Goal: Contribute content: Contribute content

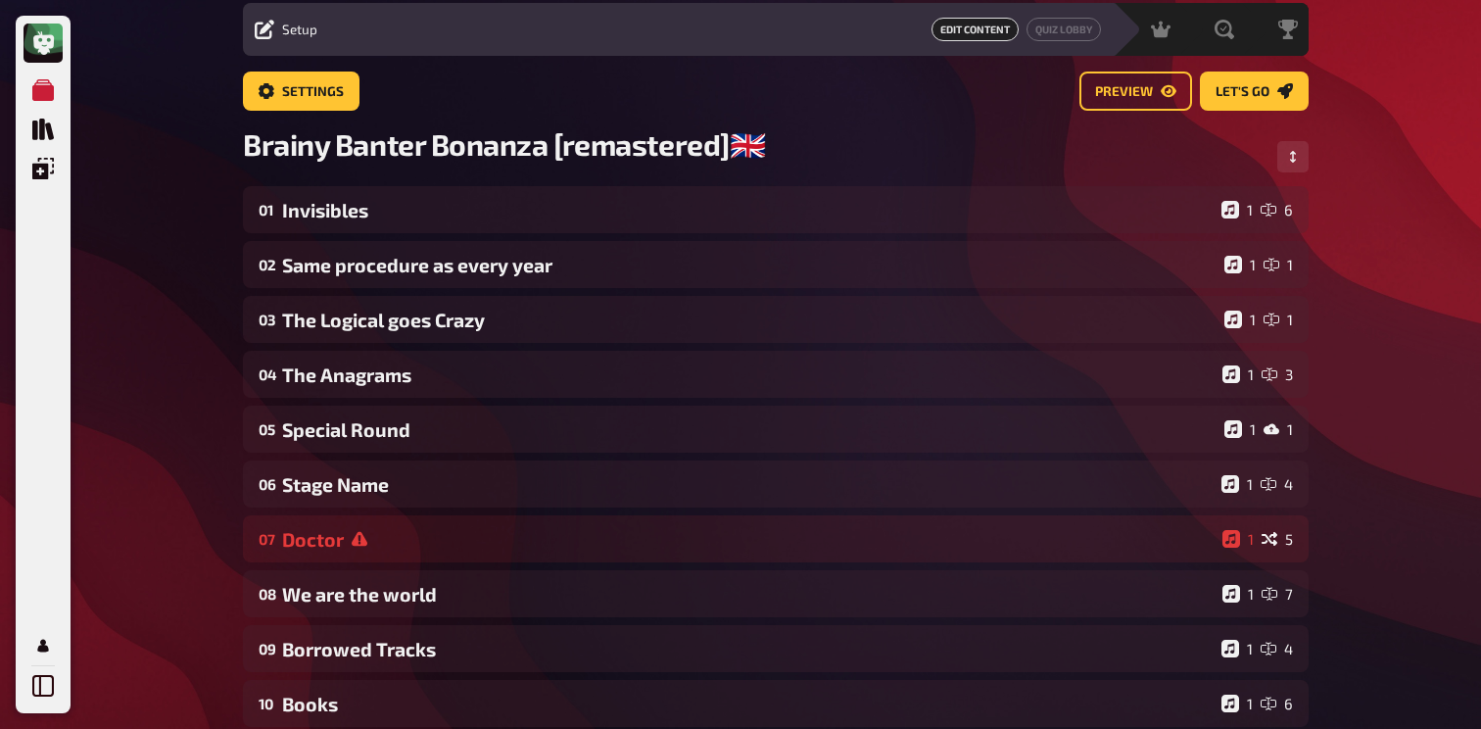
scroll to position [63, 0]
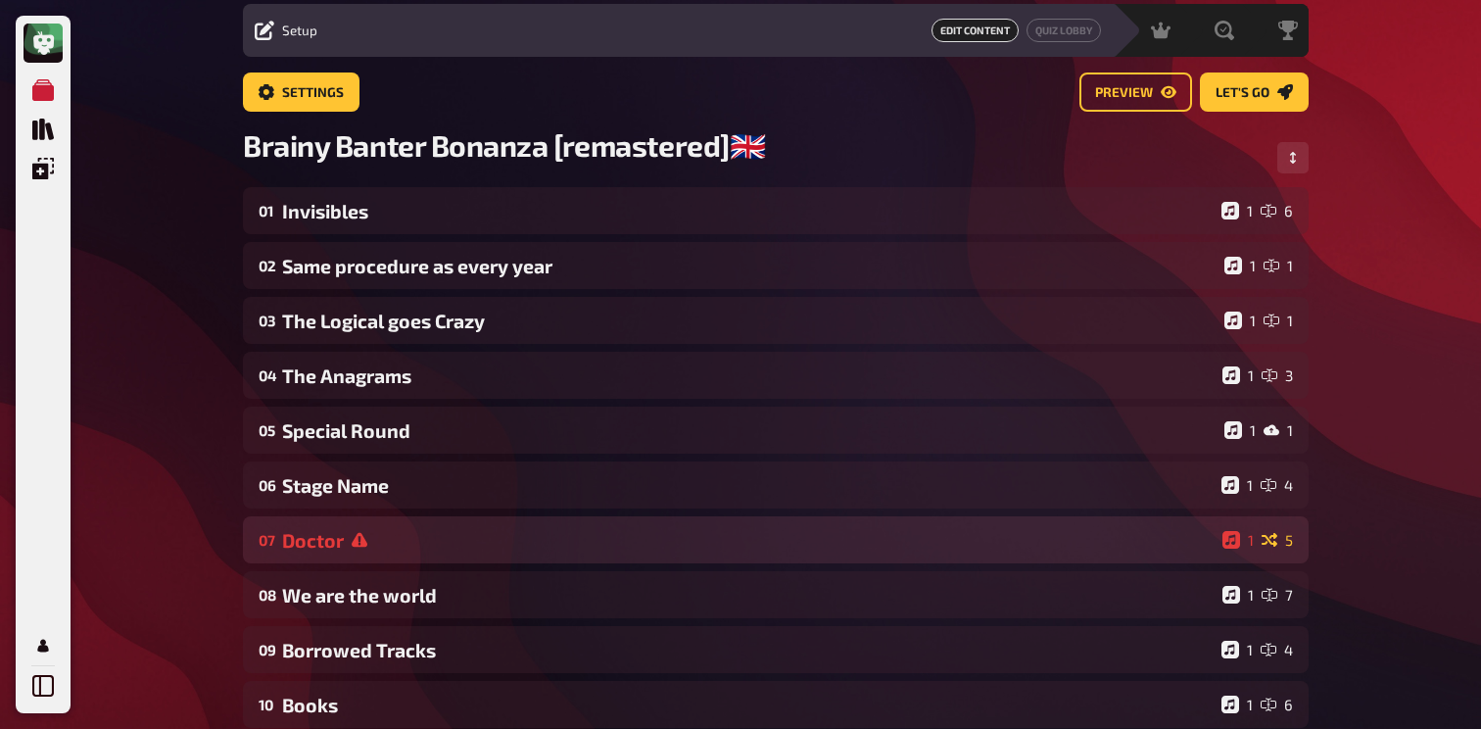
click at [408, 558] on div "07 Doctor 1 5" at bounding box center [776, 539] width 1066 height 47
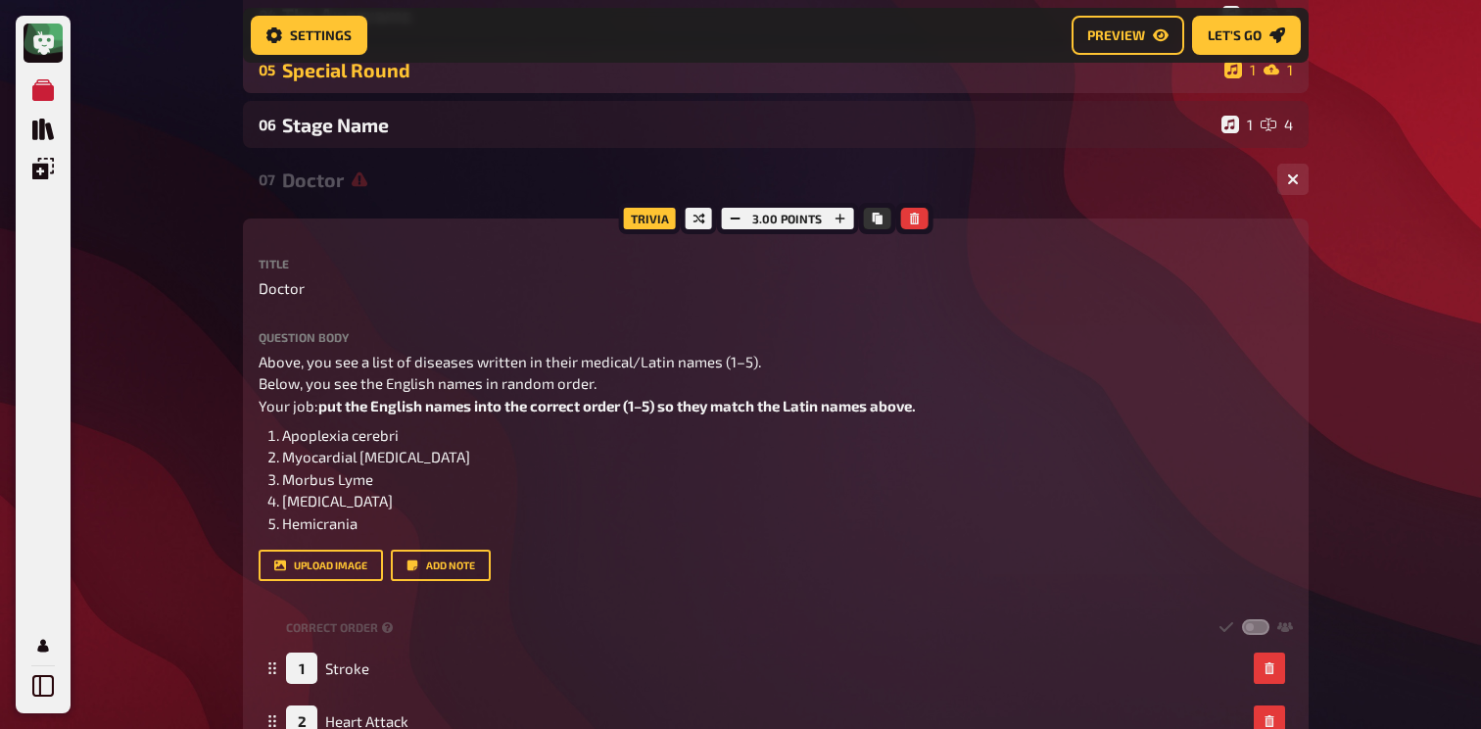
scroll to position [443, 0]
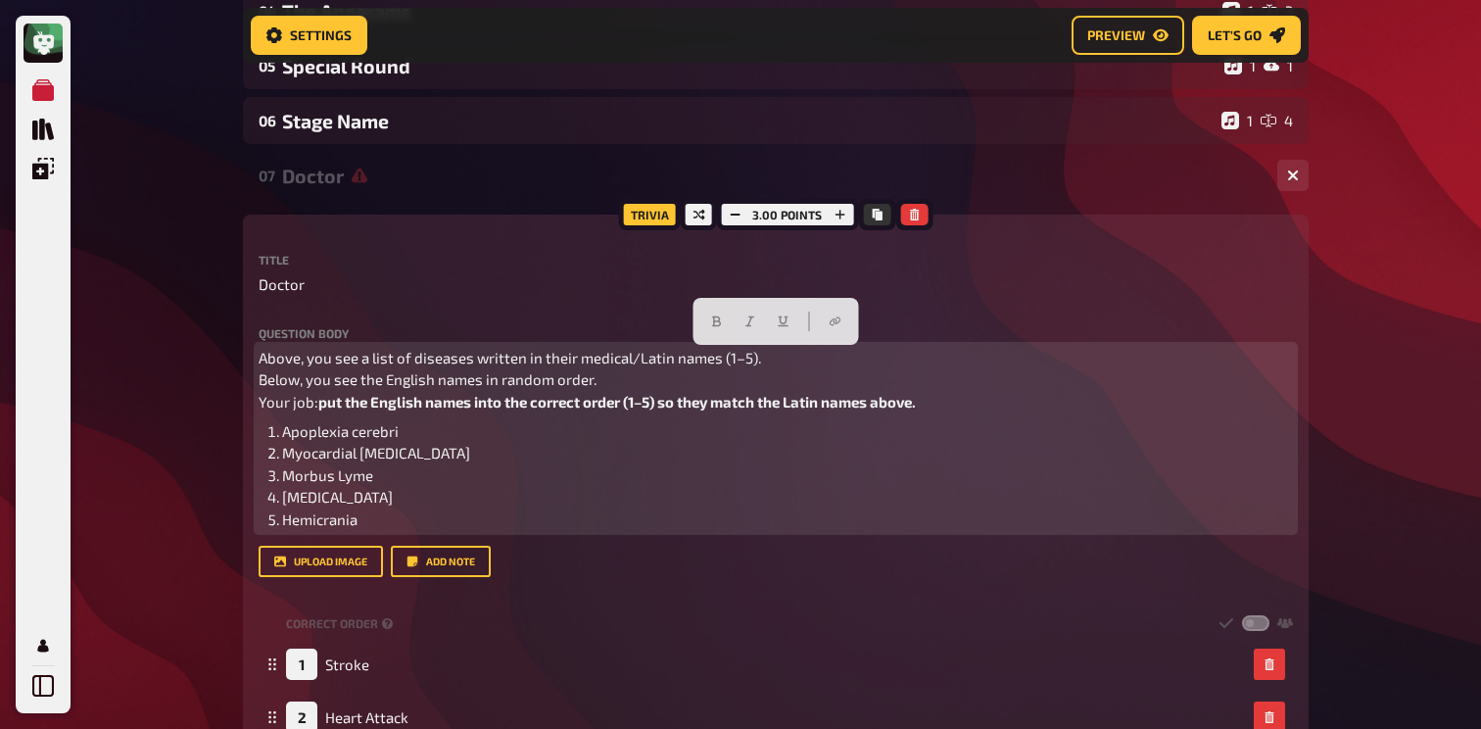
drag, startPoint x: 360, startPoint y: 515, endPoint x: 259, endPoint y: 360, distance: 184.8
click at [259, 360] on div "Above, you see a list of diseases written in their medical/Latin names (1–5). B…" at bounding box center [776, 439] width 1034 height 184
copy div "Above, you see a list of diseases written in their medical/Latin names (1–5). B…"
click at [420, 430] on li "Apoplexia cerebri" at bounding box center [787, 431] width 1011 height 23
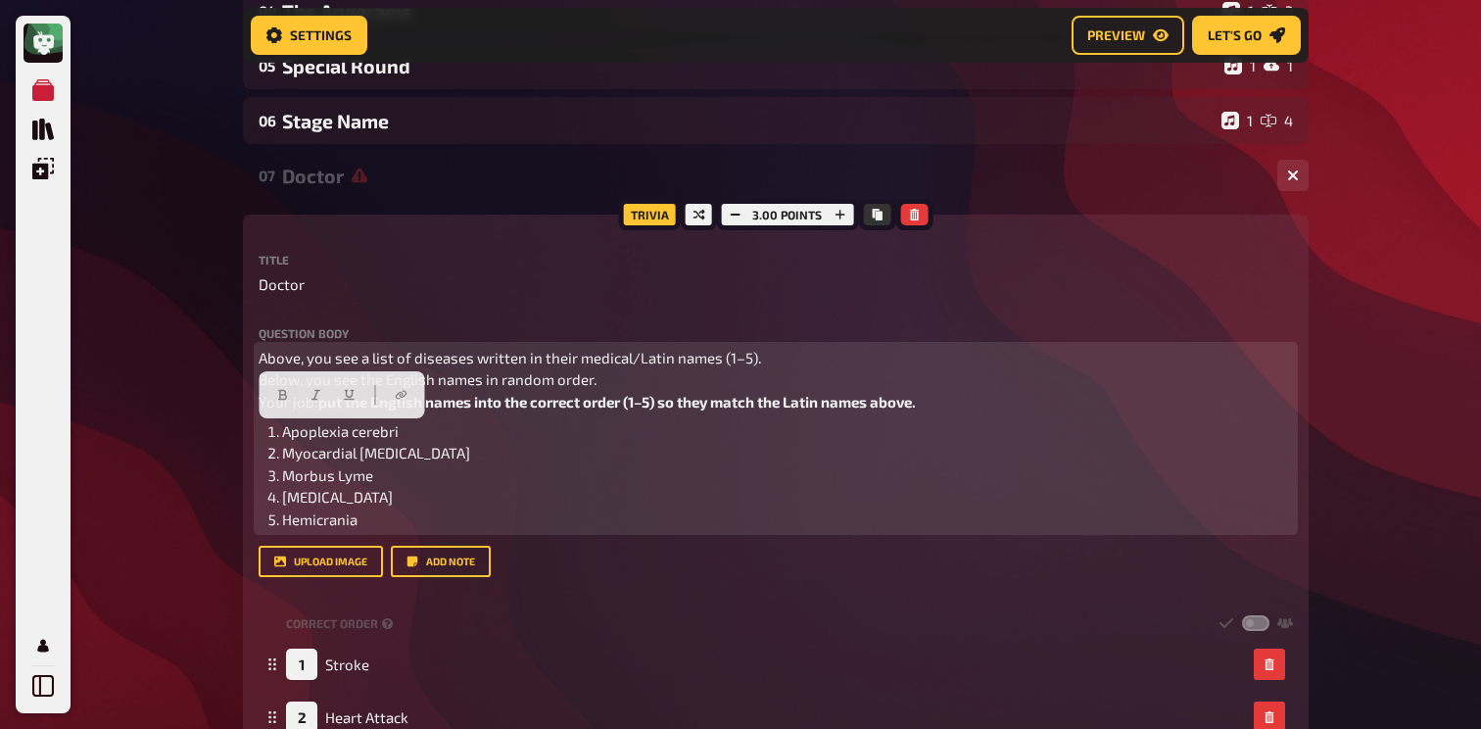
drag, startPoint x: 401, startPoint y: 434, endPoint x: 285, endPoint y: 434, distance: 115.6
click at [285, 434] on span "Apoplexia cerebri" at bounding box center [340, 431] width 117 height 18
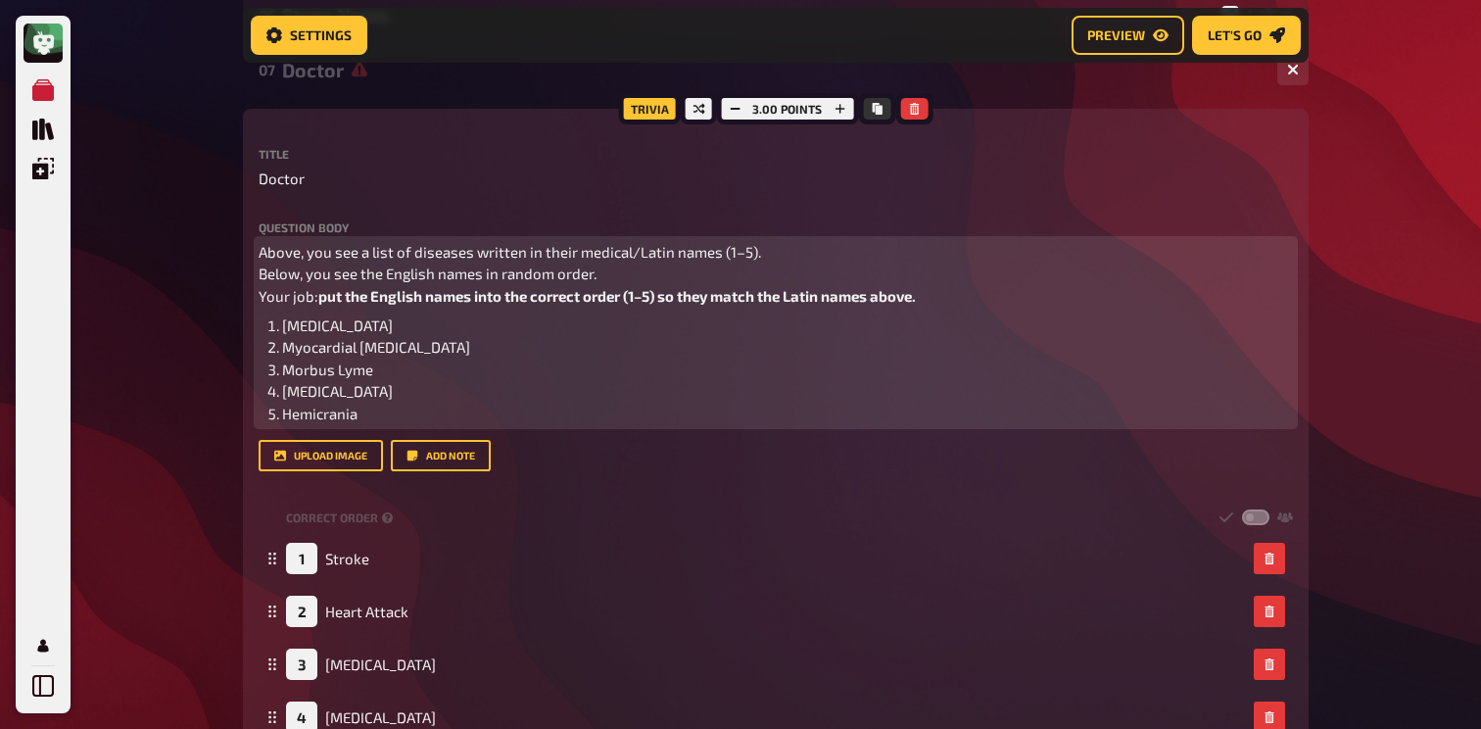
scroll to position [575, 0]
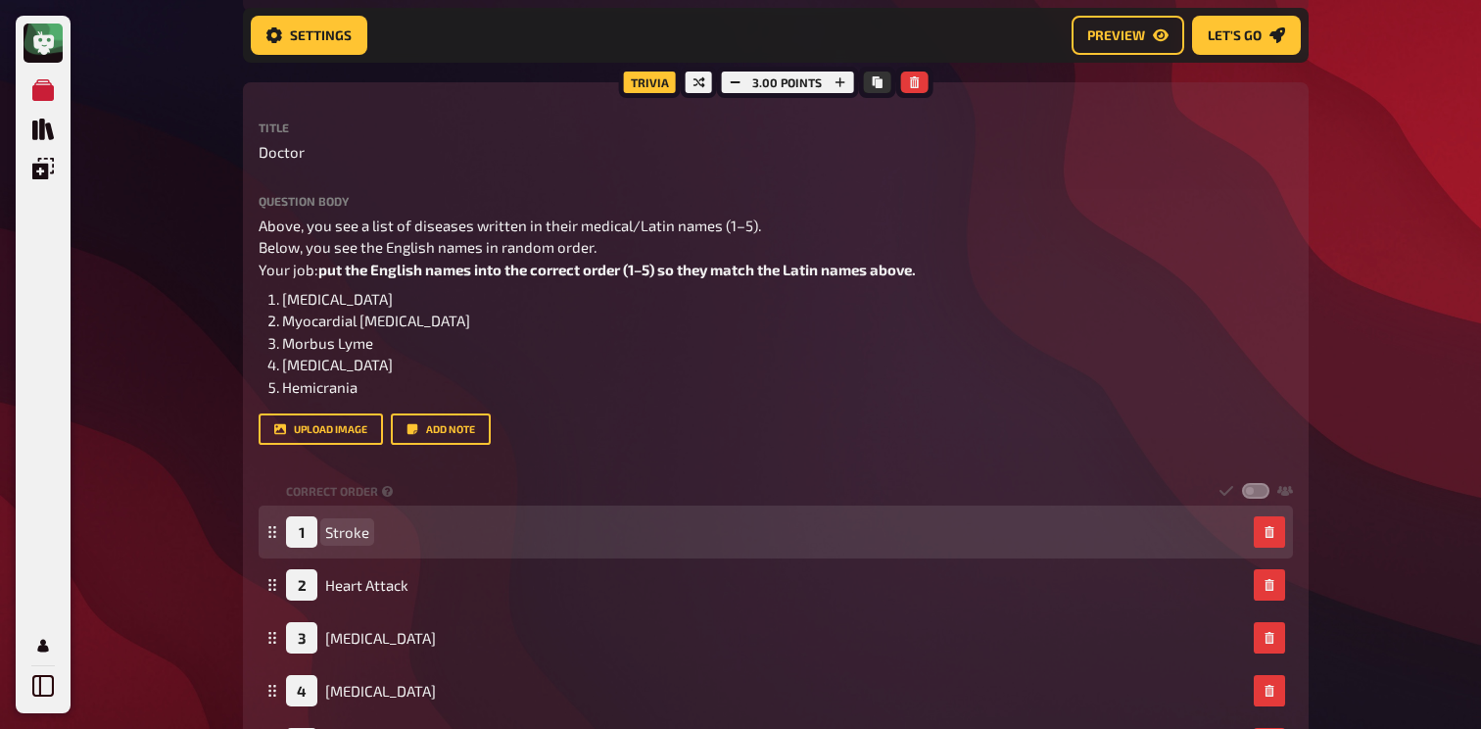
click at [345, 523] on div "1 Stroke" at bounding box center [327, 531] width 83 height 31
click at [343, 534] on span "Stroke" at bounding box center [347, 532] width 44 height 18
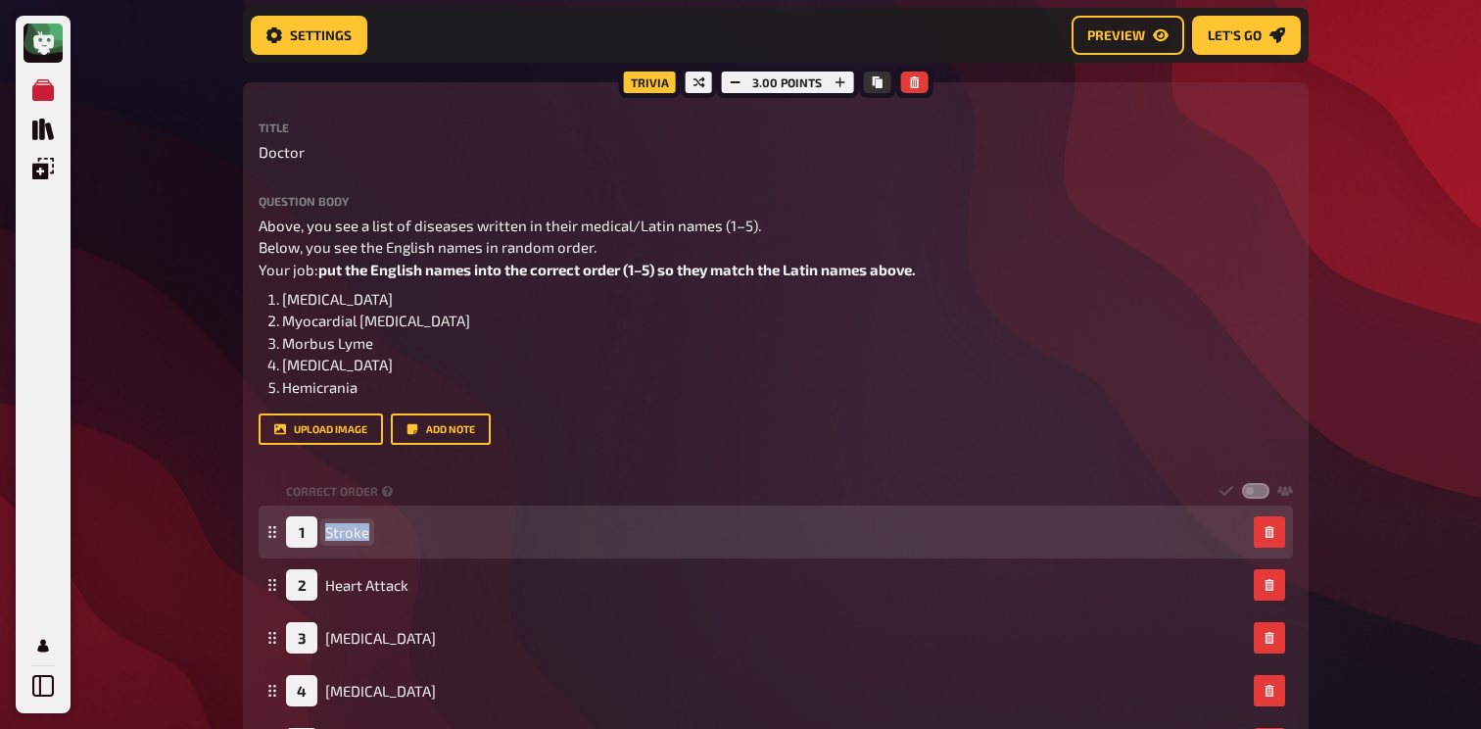
paste span
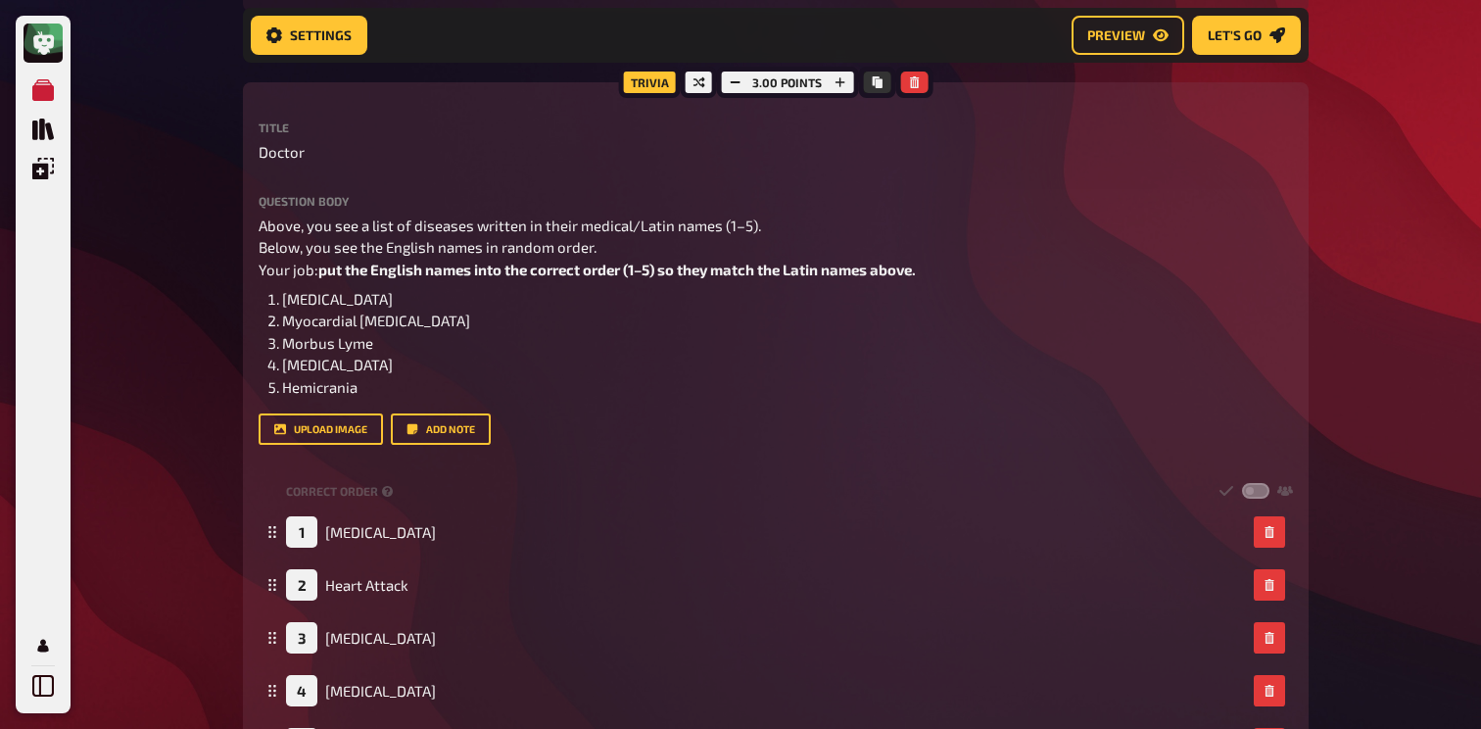
click at [142, 438] on div "My Quizzes Quiz Library Overlays Profile Home My Quizzes Brainy Banter Bonanza …" at bounding box center [740, 617] width 1481 height 2385
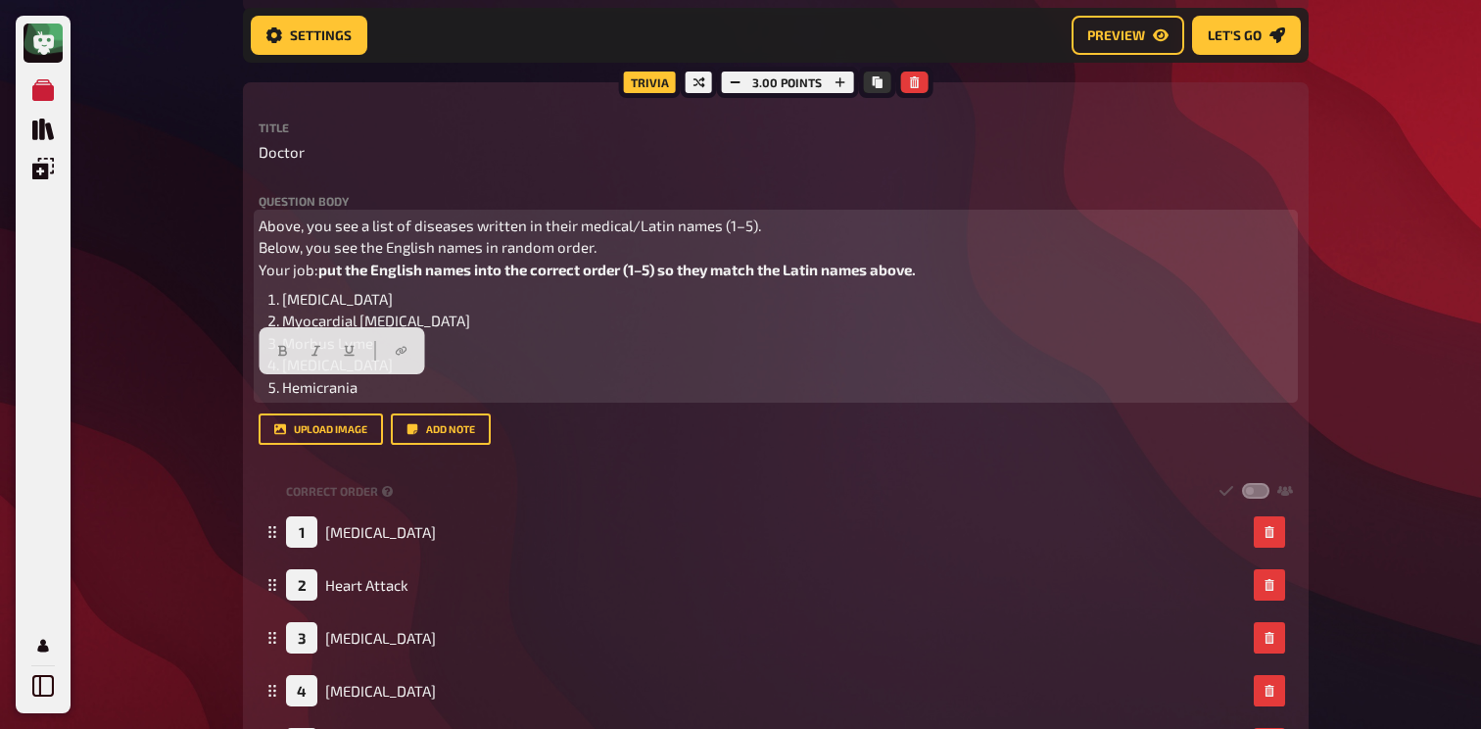
drag, startPoint x: 367, startPoint y: 396, endPoint x: 286, endPoint y: 393, distance: 81.4
click at [286, 393] on li "Hemicrania" at bounding box center [787, 387] width 1011 height 23
click at [532, 273] on span "put the English names into the correct order (1–5) so they match the Latin name…" at bounding box center [617, 270] width 598 height 18
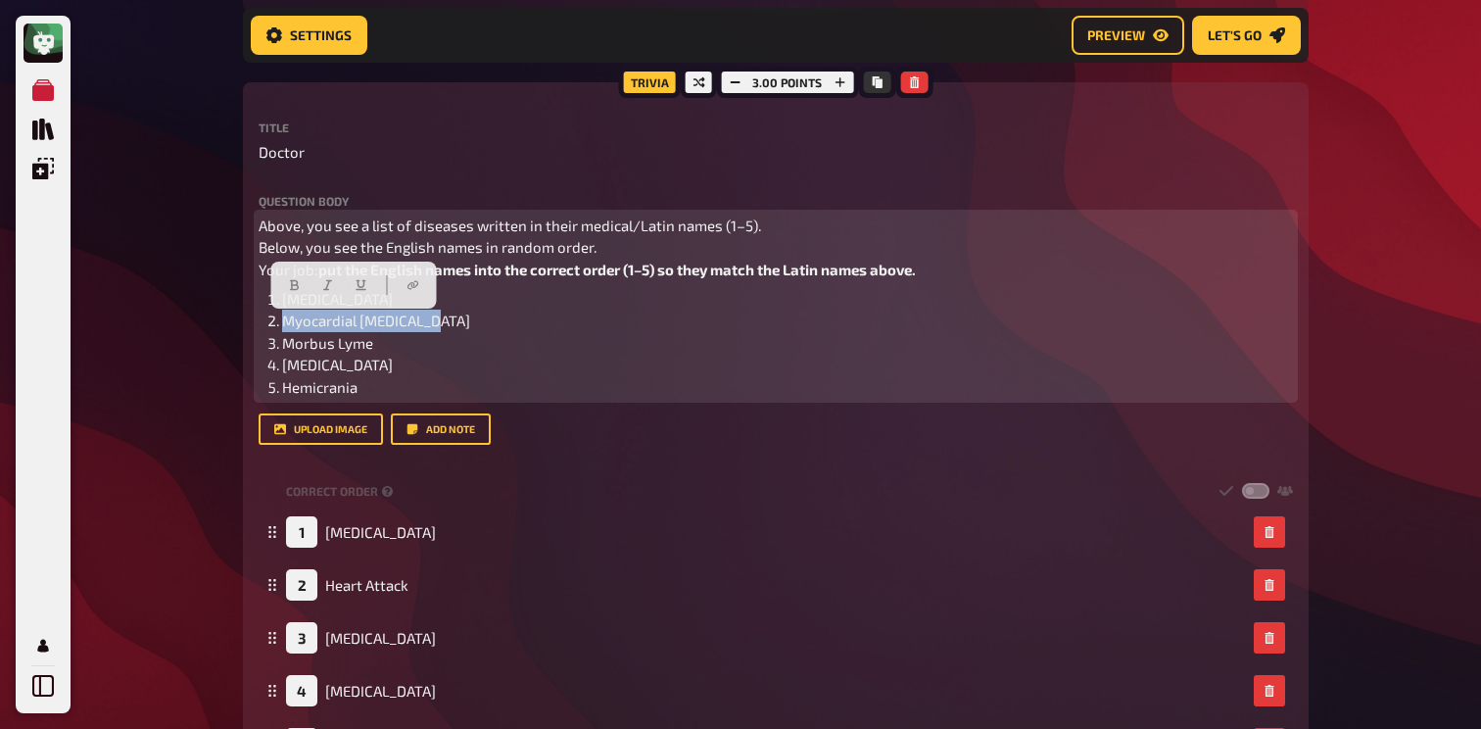
drag, startPoint x: 437, startPoint y: 324, endPoint x: 288, endPoint y: 323, distance: 148.9
click at [288, 323] on li "Myocardial [MEDICAL_DATA]" at bounding box center [787, 321] width 1011 height 23
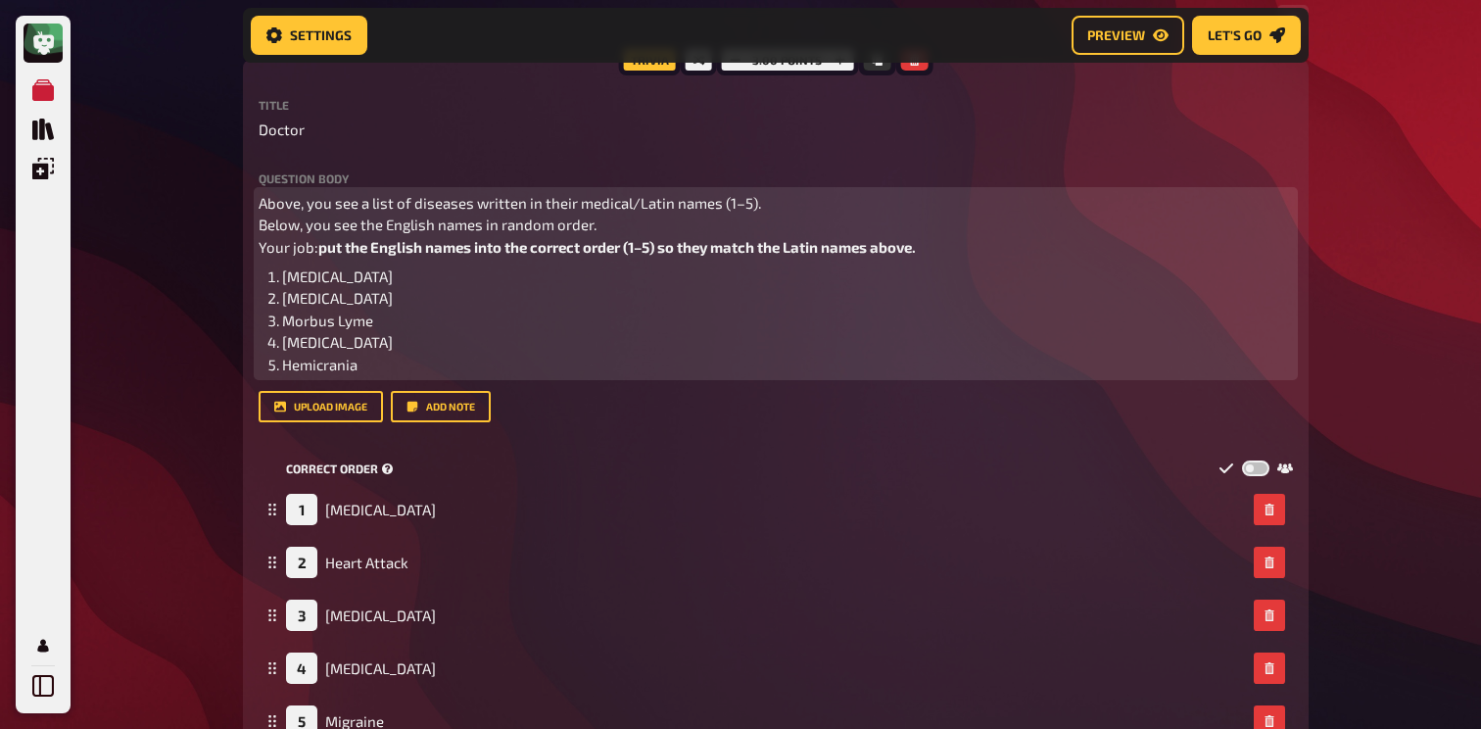
scroll to position [618, 0]
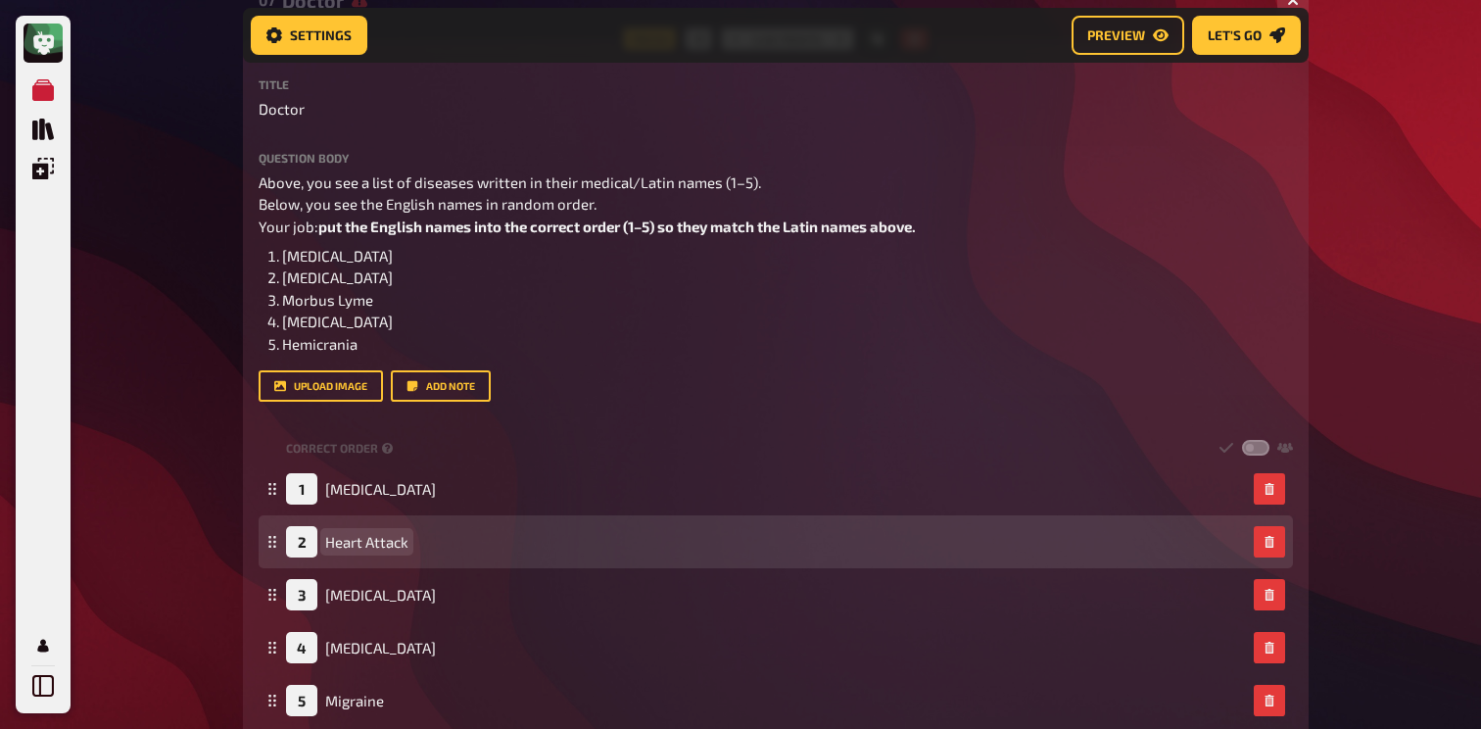
click at [381, 543] on span "Heart Attack" at bounding box center [366, 542] width 83 height 18
paste span
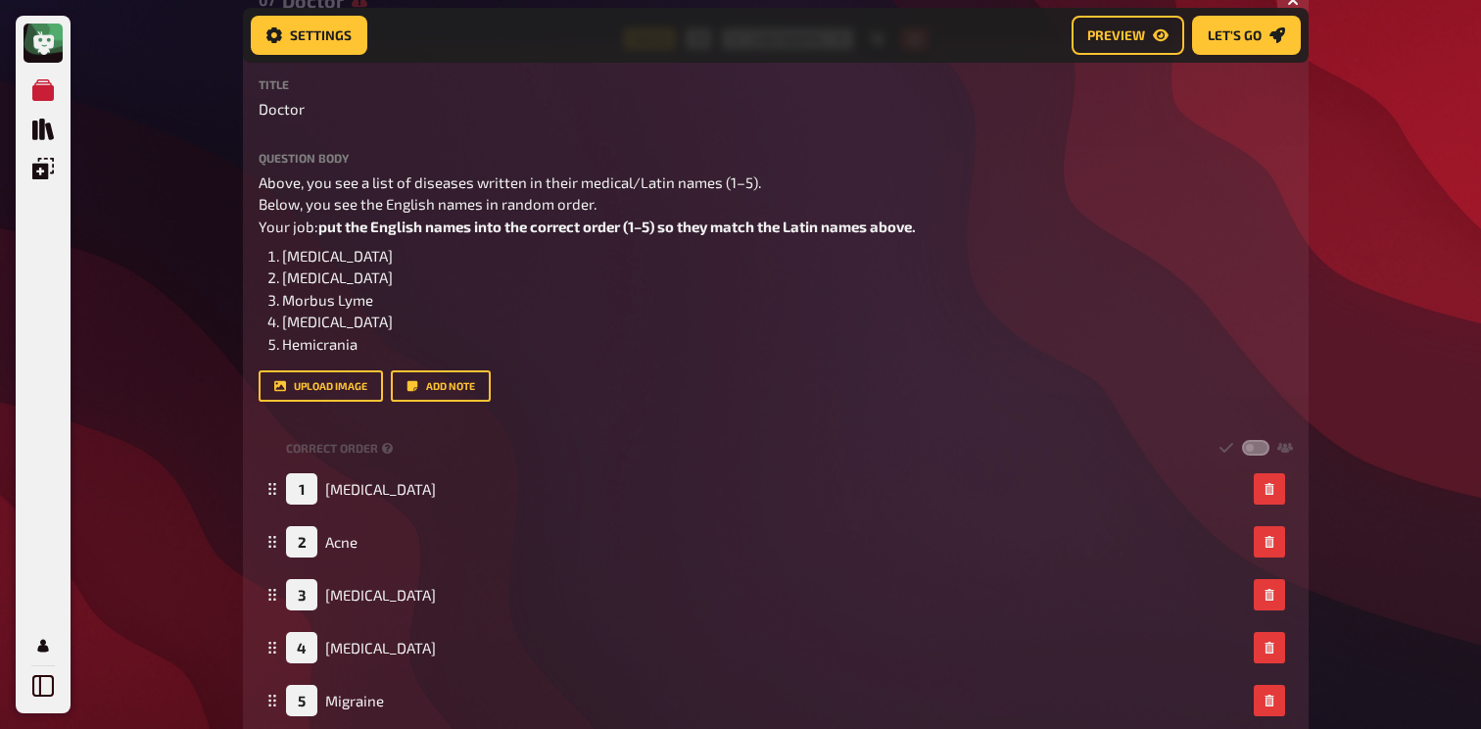
click at [169, 525] on div "My Quizzes Quiz Library Overlays Profile Home My Quizzes Brainy Banter Bonanza …" at bounding box center [740, 574] width 1481 height 2385
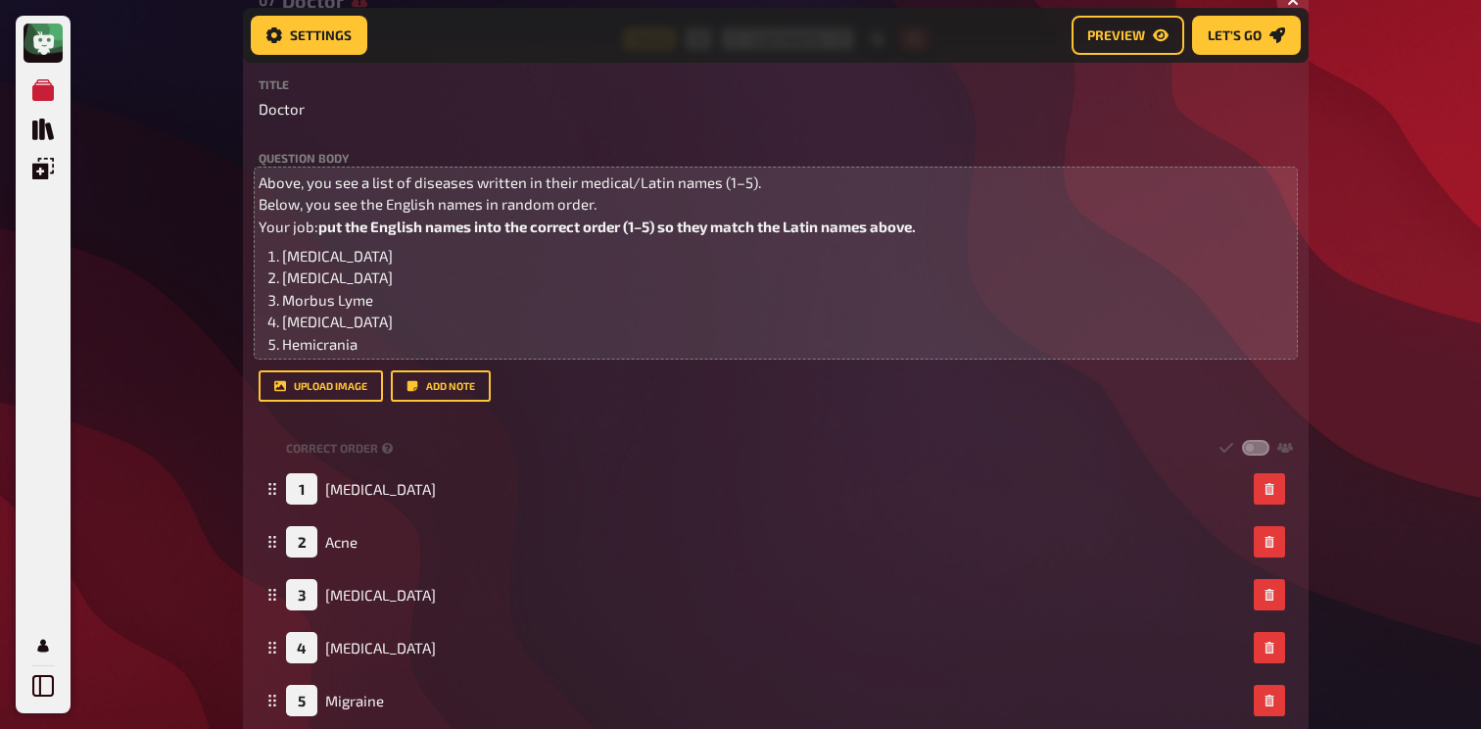
scroll to position [645, 0]
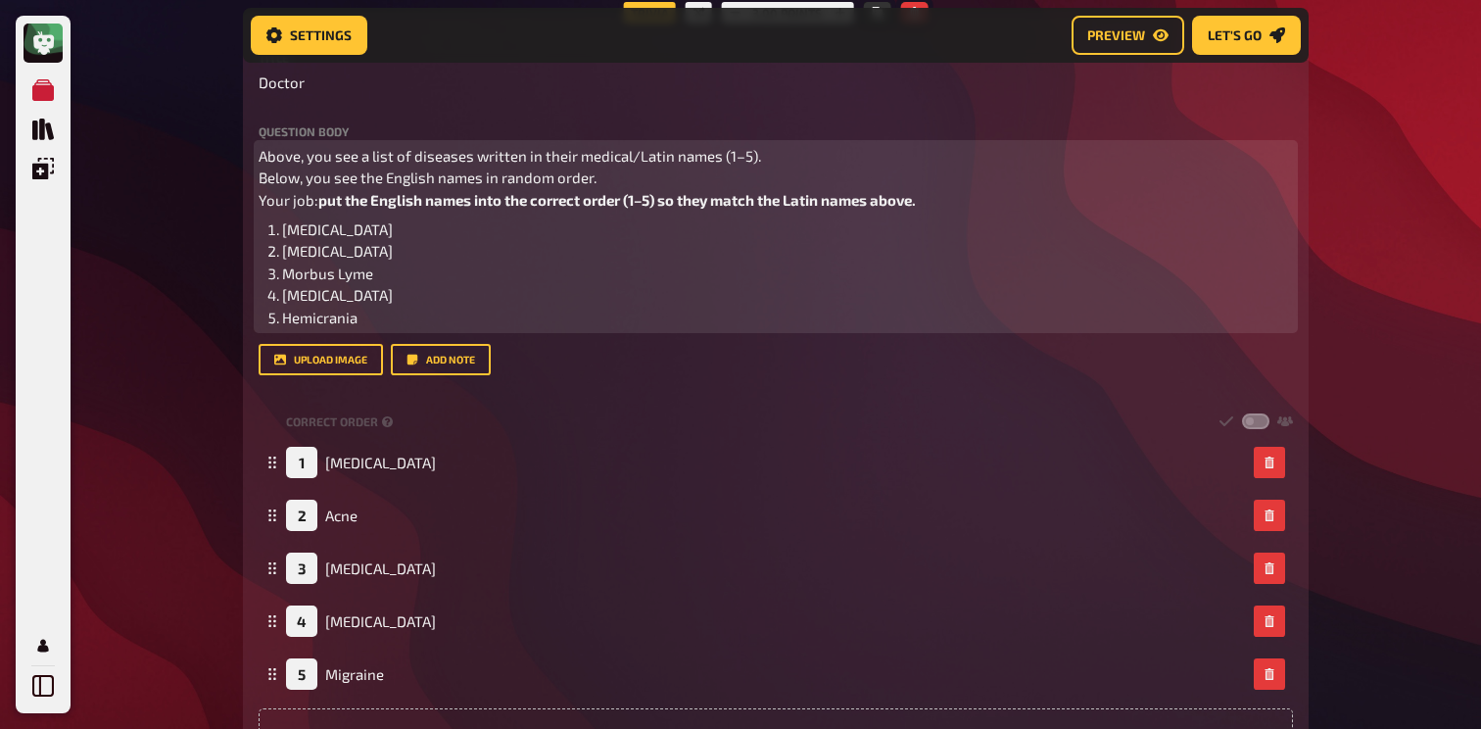
click at [379, 315] on li "Hemicrania" at bounding box center [787, 318] width 1011 height 23
drag, startPoint x: 364, startPoint y: 321, endPoint x: 283, endPoint y: 321, distance: 81.3
click at [283, 321] on li "Hemicrania" at bounding box center [787, 318] width 1011 height 23
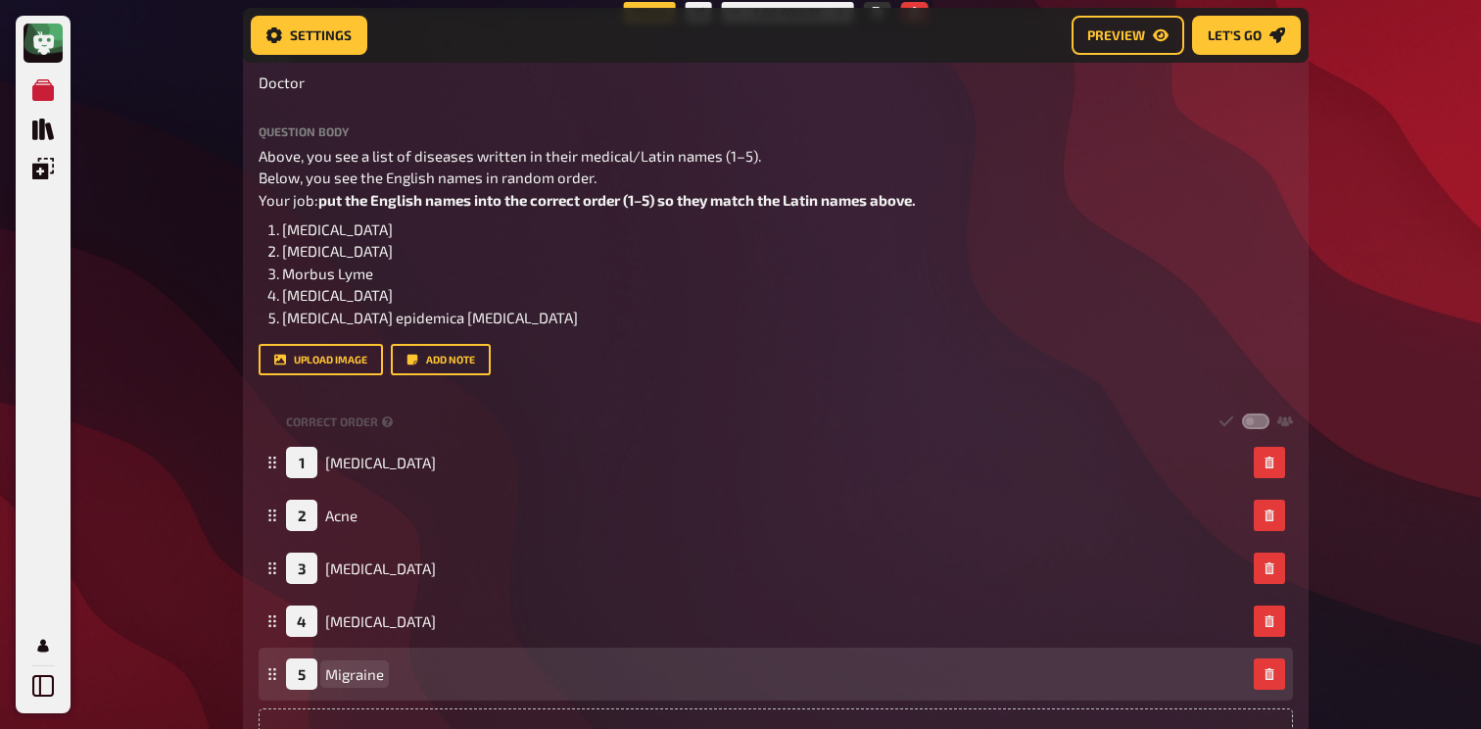
click at [332, 678] on span "Migraine" at bounding box center [354, 674] width 59 height 18
paste span
click at [337, 681] on span "[MEDICAL_DATA]" at bounding box center [380, 674] width 111 height 18
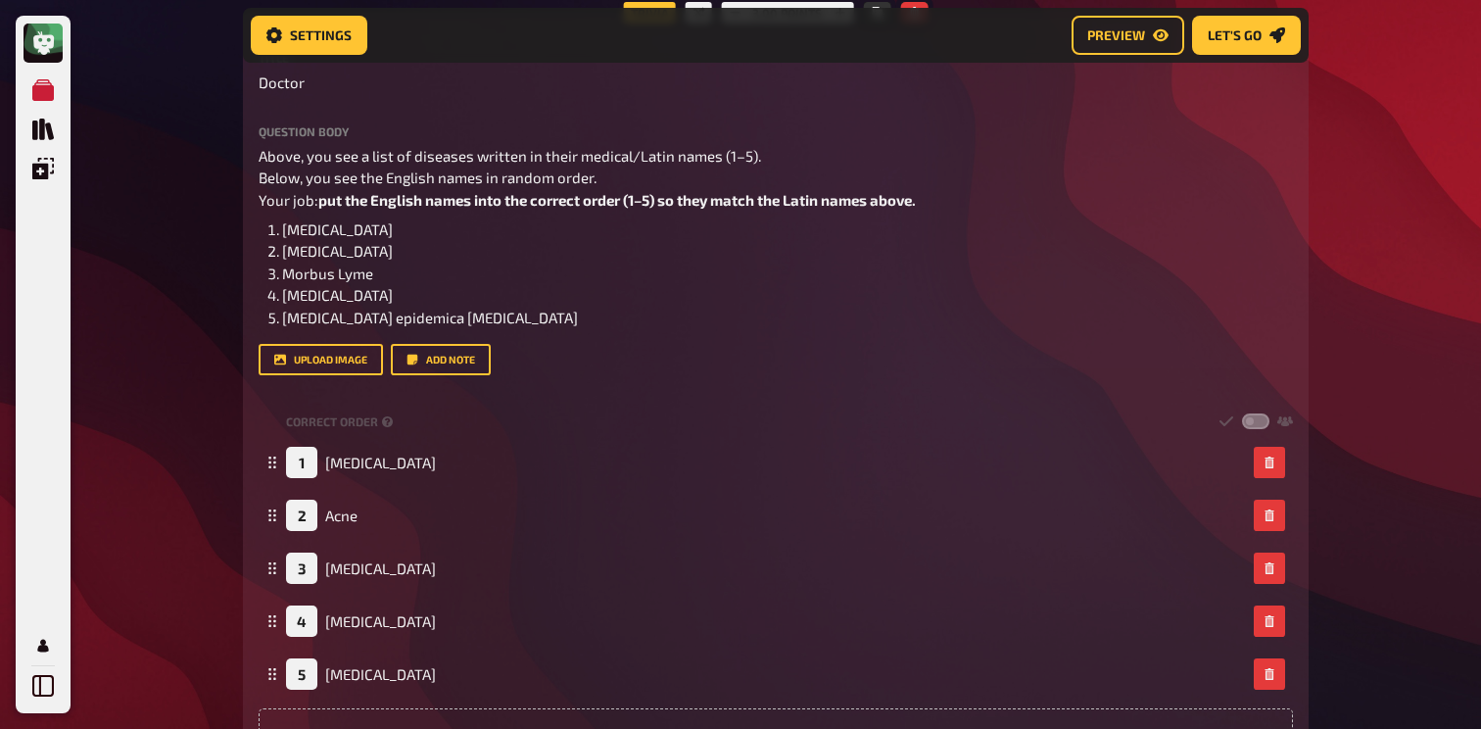
click at [165, 377] on div "My Quizzes Quiz Library Overlays Profile Home My Quizzes Brainy Banter Bonanza …" at bounding box center [740, 547] width 1481 height 2385
click at [222, 425] on div "My Quizzes Quiz Library Overlays Profile Home My Quizzes Brainy Banter Bonanza …" at bounding box center [740, 547] width 1481 height 2385
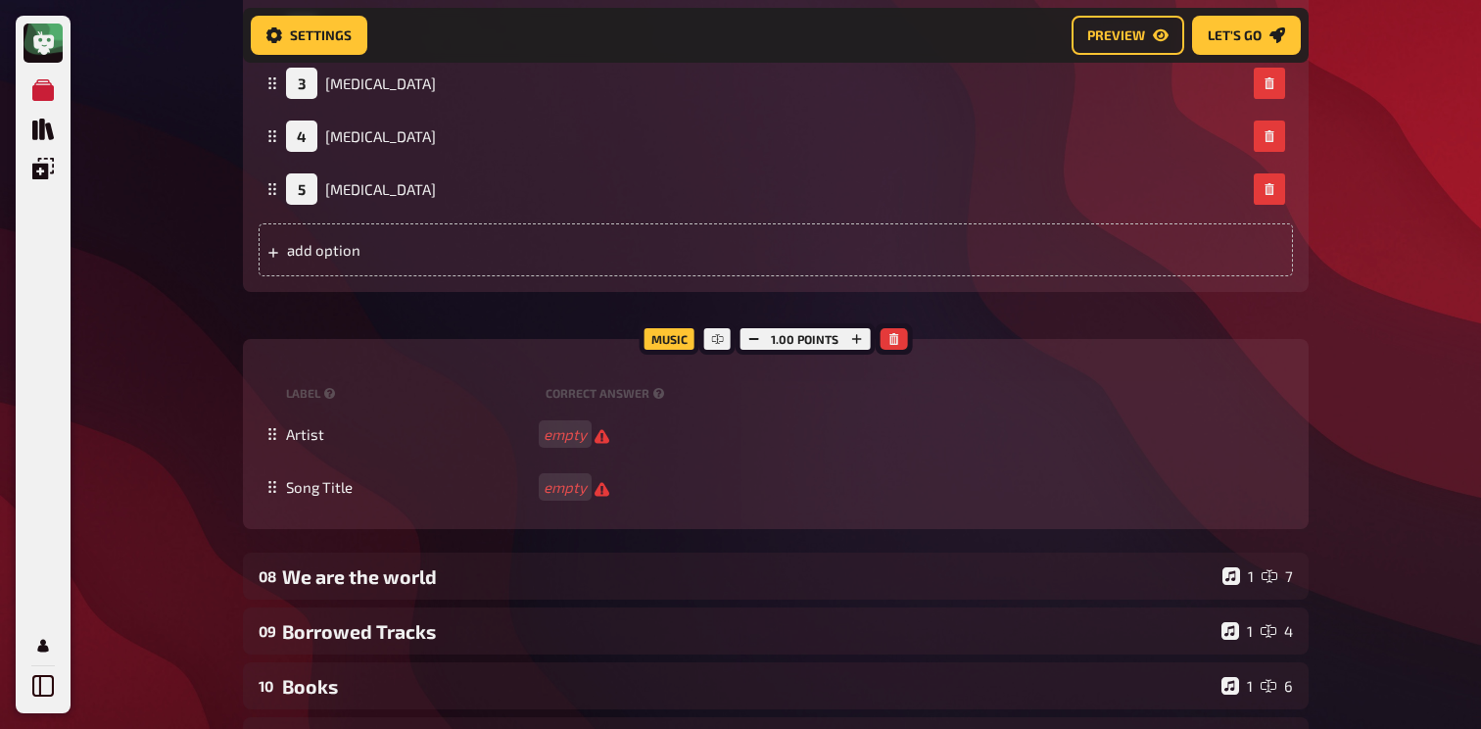
scroll to position [1139, 0]
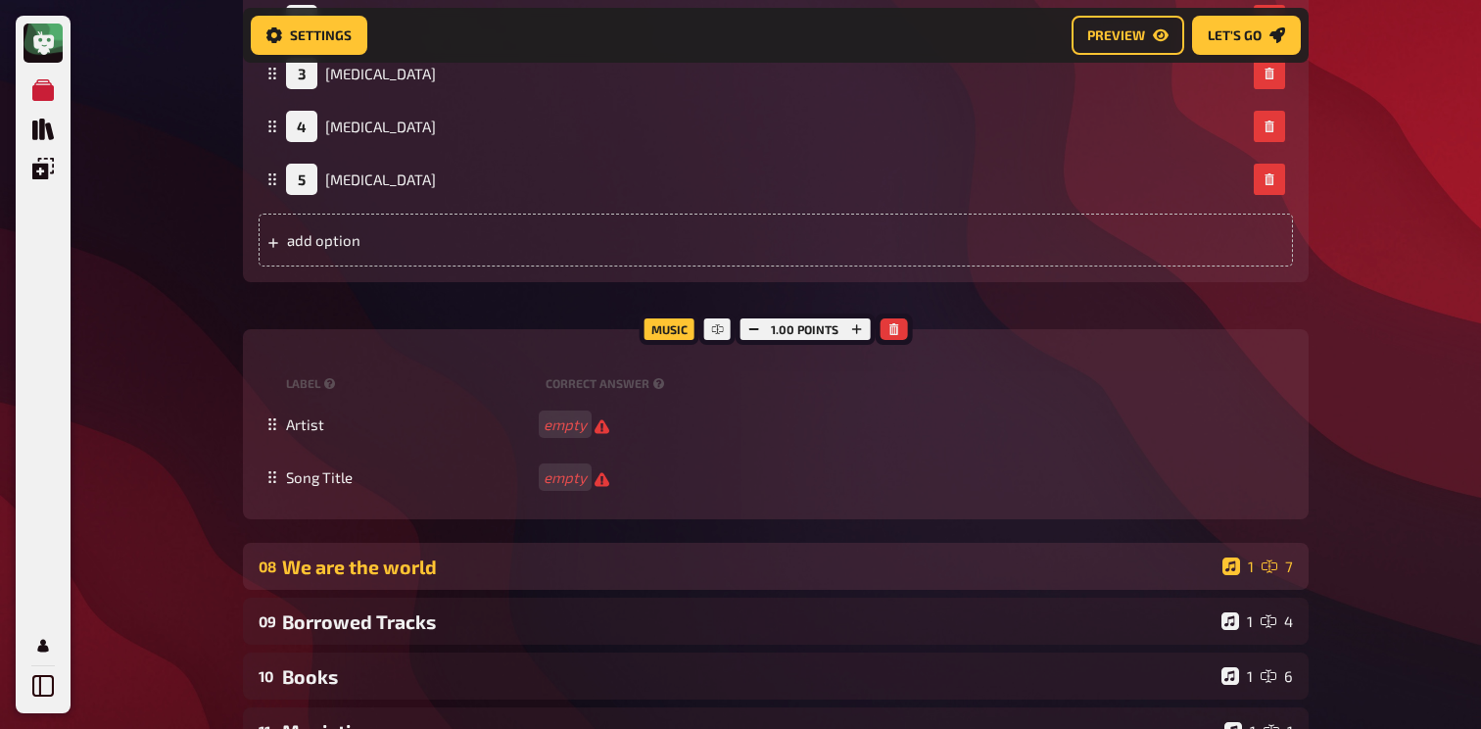
click at [406, 575] on div "We are the world" at bounding box center [748, 566] width 933 height 23
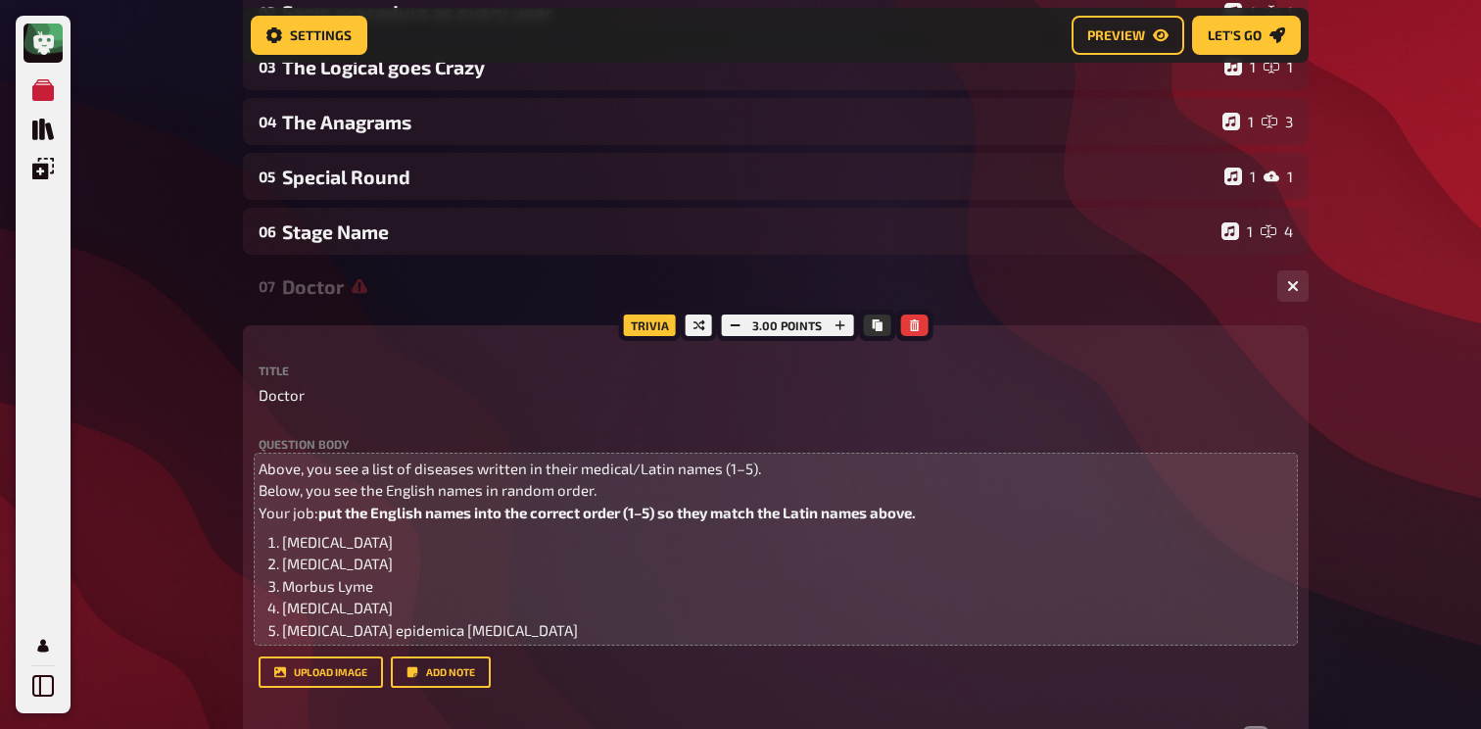
scroll to position [289, 0]
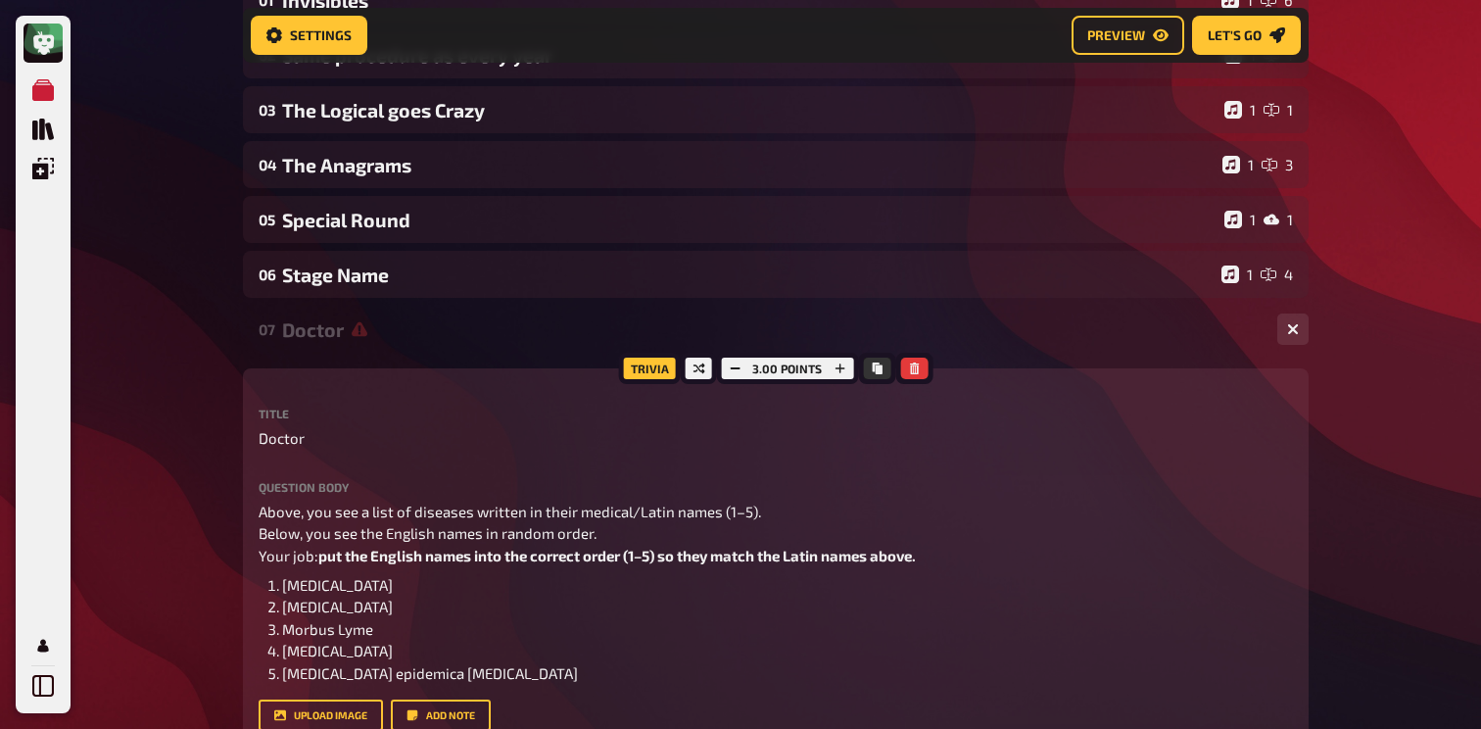
click at [354, 340] on div "Doctor" at bounding box center [772, 329] width 980 height 23
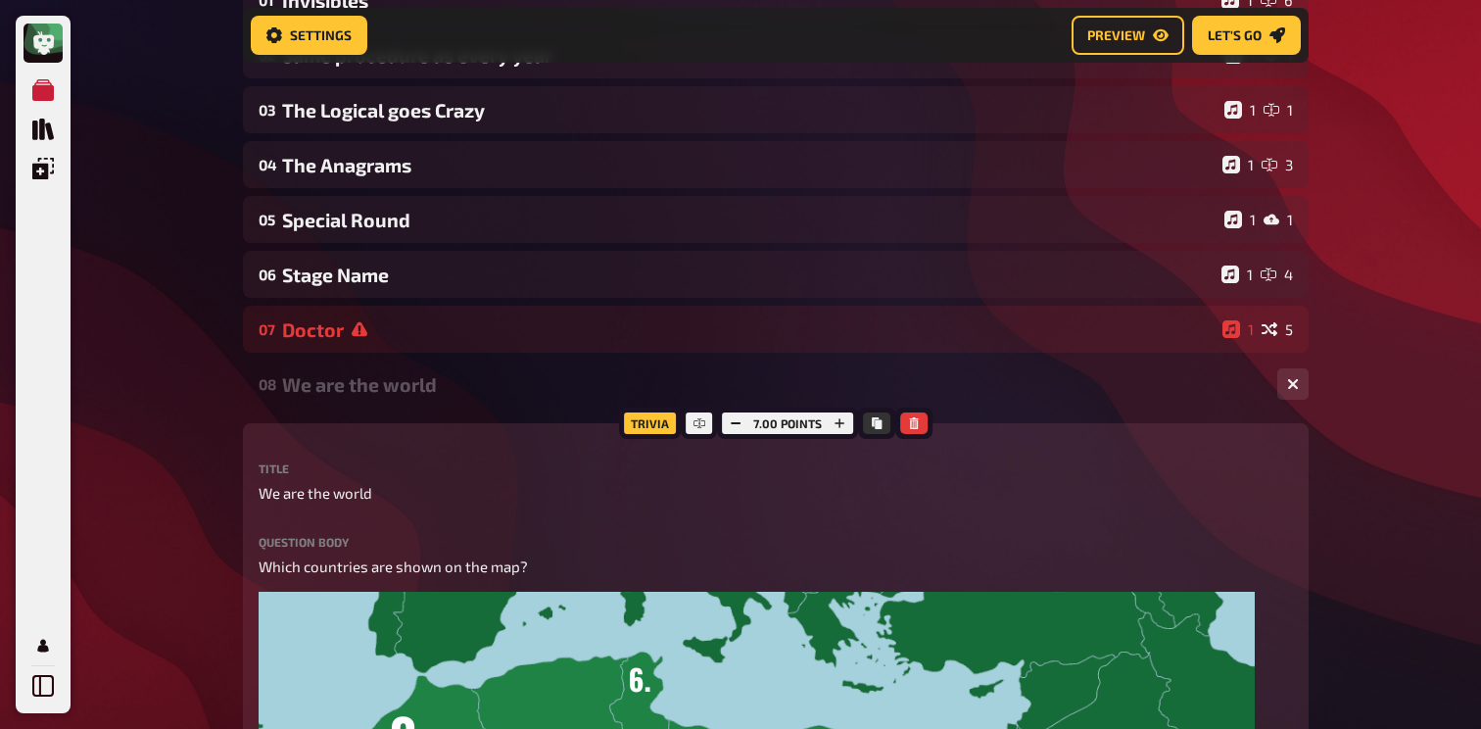
click at [321, 387] on div "We are the world" at bounding box center [772, 384] width 980 height 23
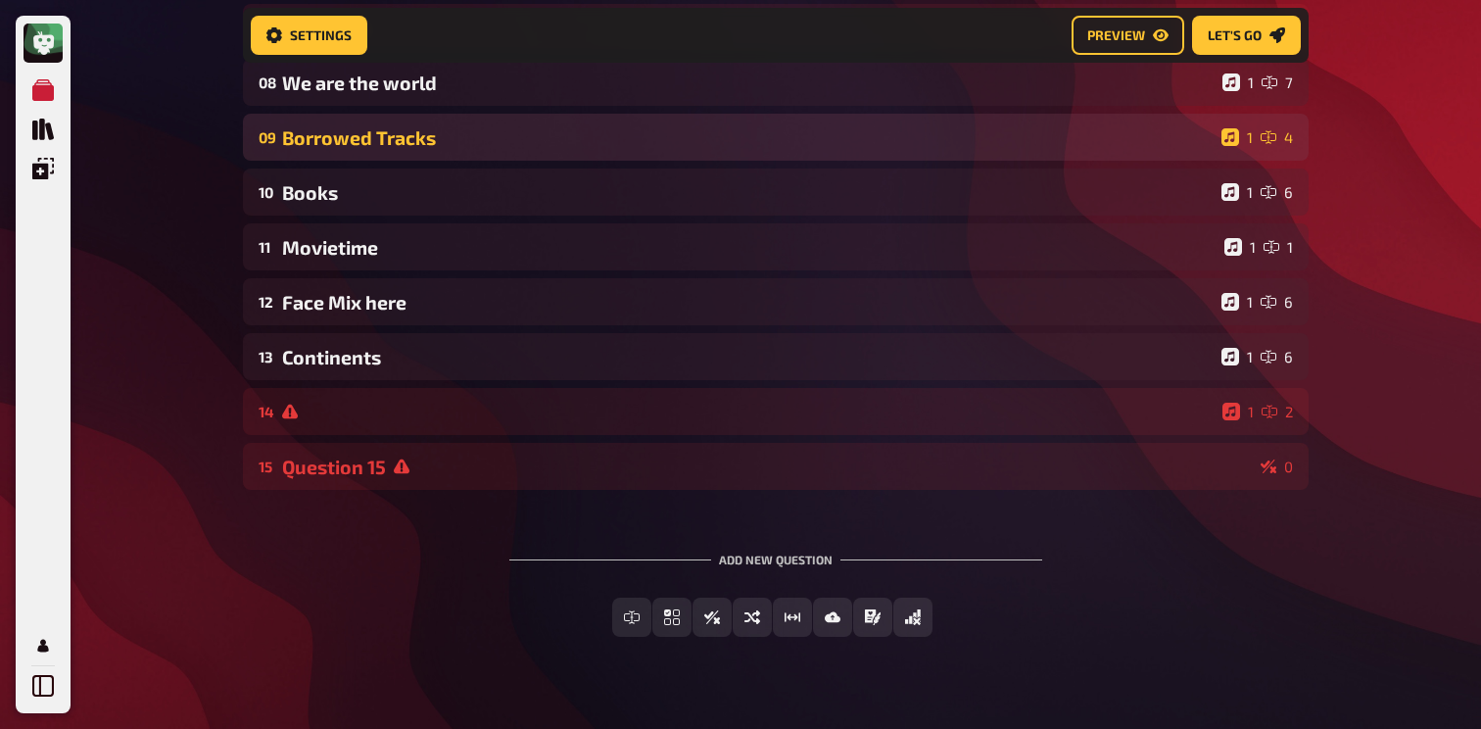
scroll to position [604, 0]
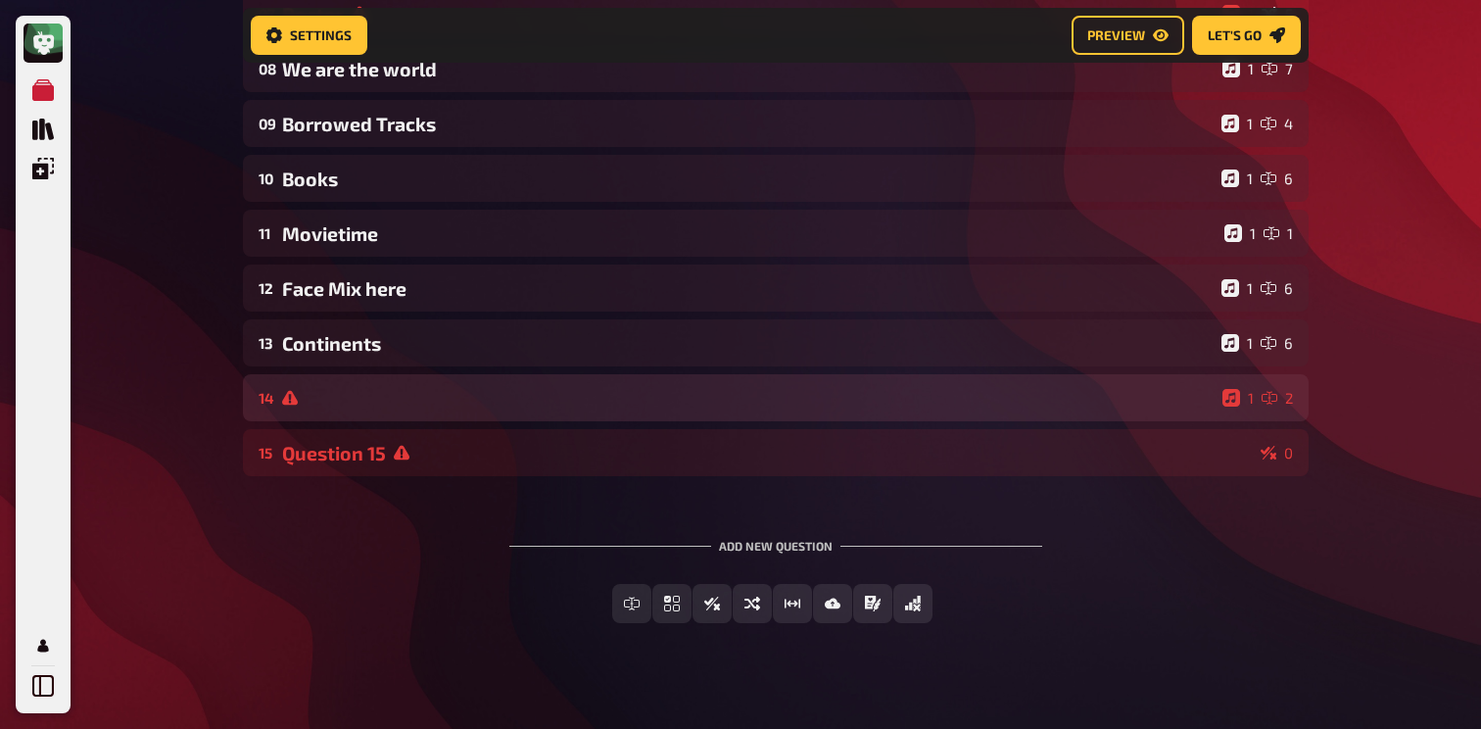
click at [398, 416] on div "14 1 2" at bounding box center [776, 397] width 1066 height 47
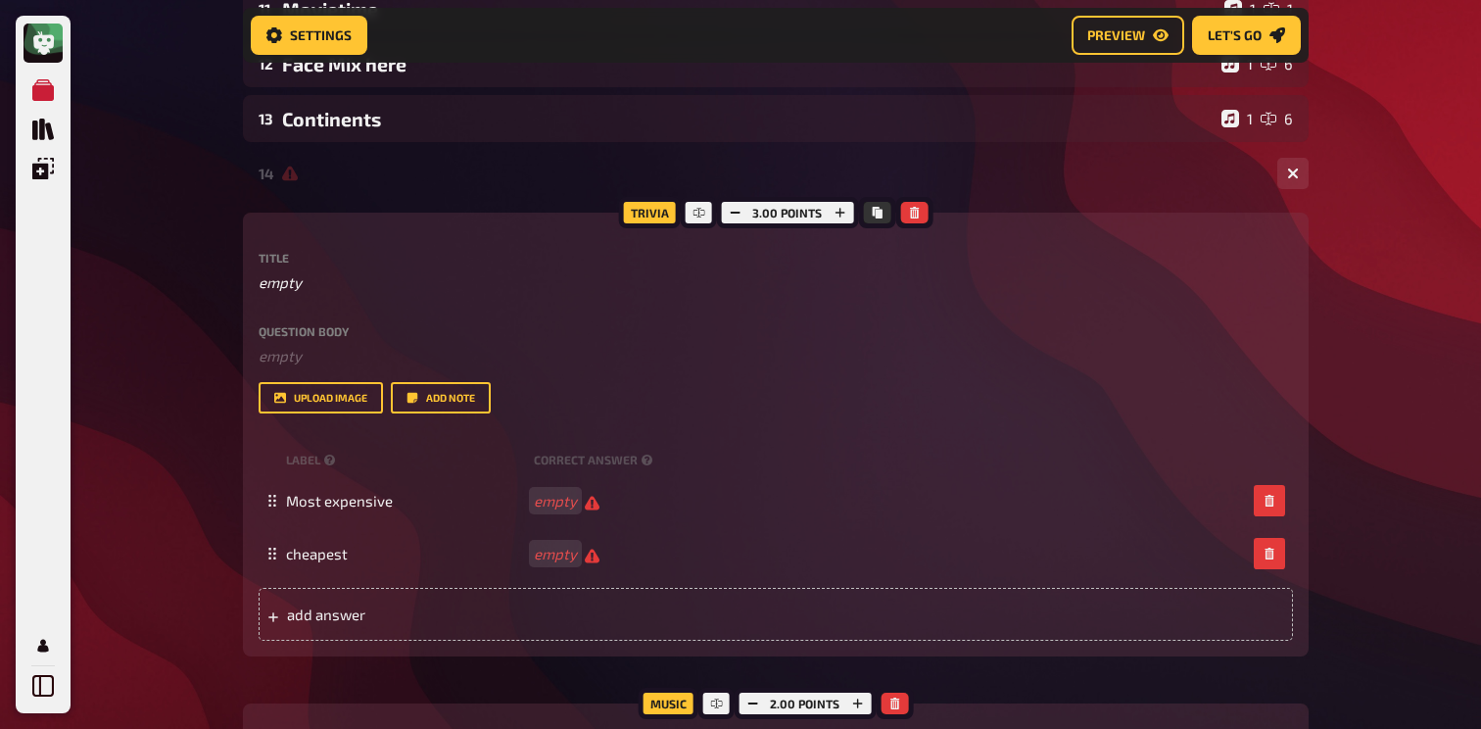
scroll to position [831, 0]
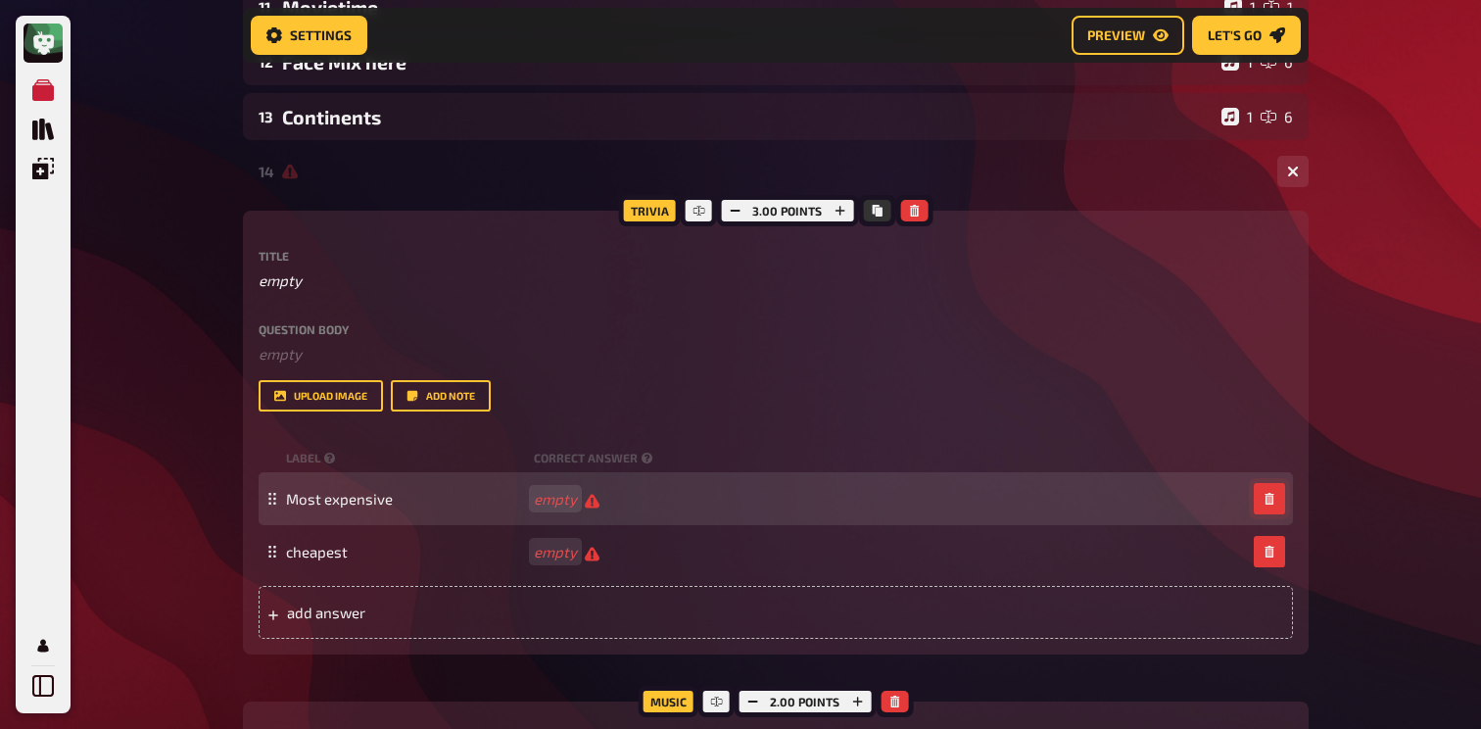
click at [1261, 504] on button "button" at bounding box center [1269, 498] width 31 height 31
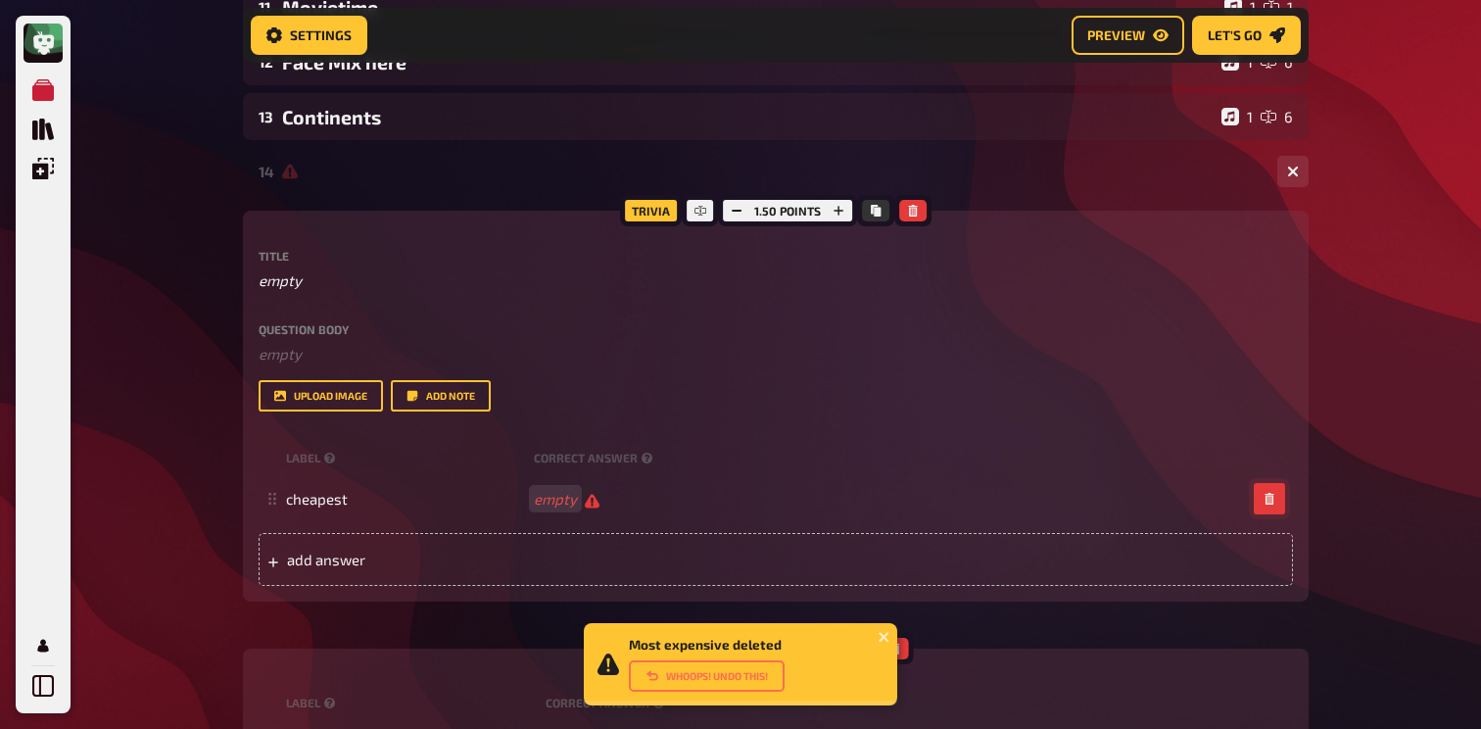
click at [1261, 504] on button "button" at bounding box center [1269, 498] width 31 height 31
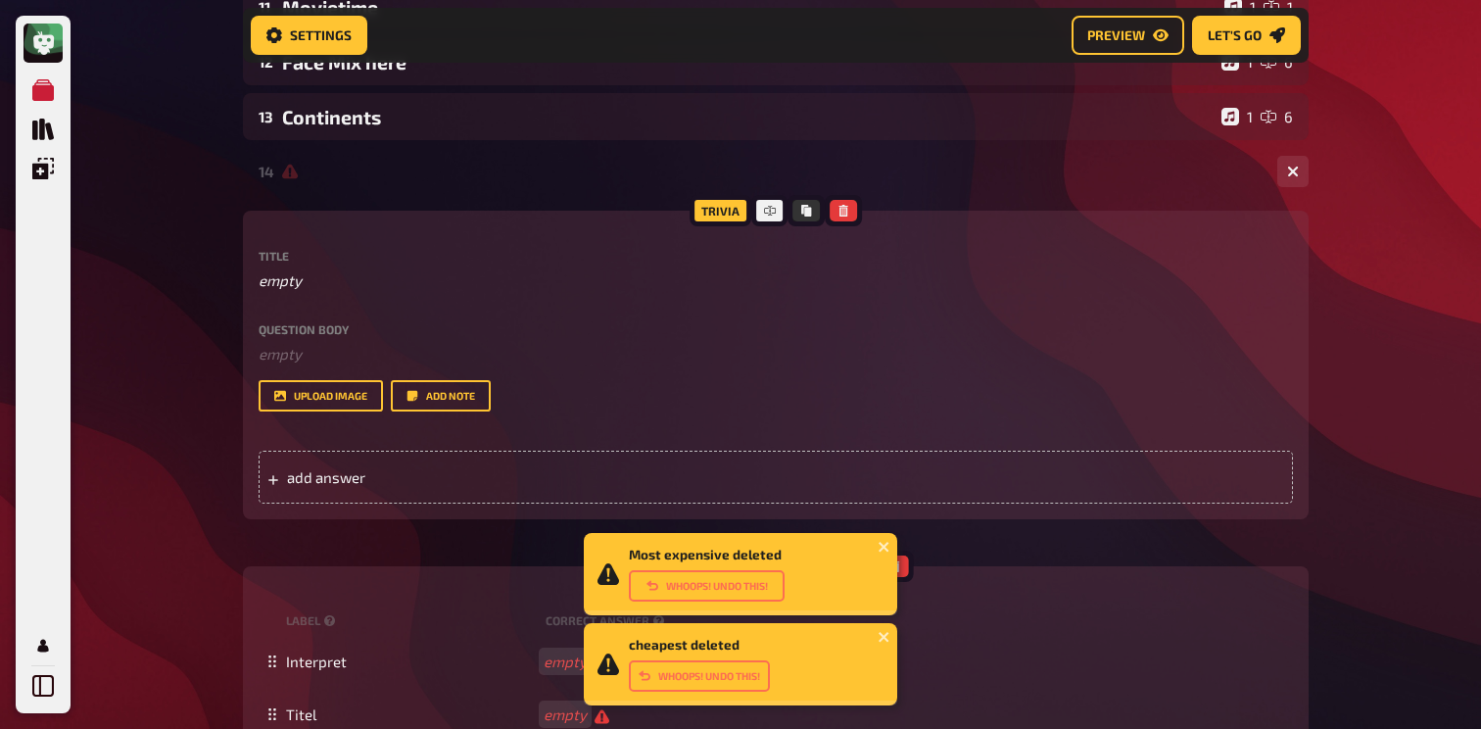
click at [152, 432] on div "My Quizzes Quiz Library Overlays Profile Most expensive deleted Whoops! Undo th…" at bounding box center [740, 134] width 1481 height 1930
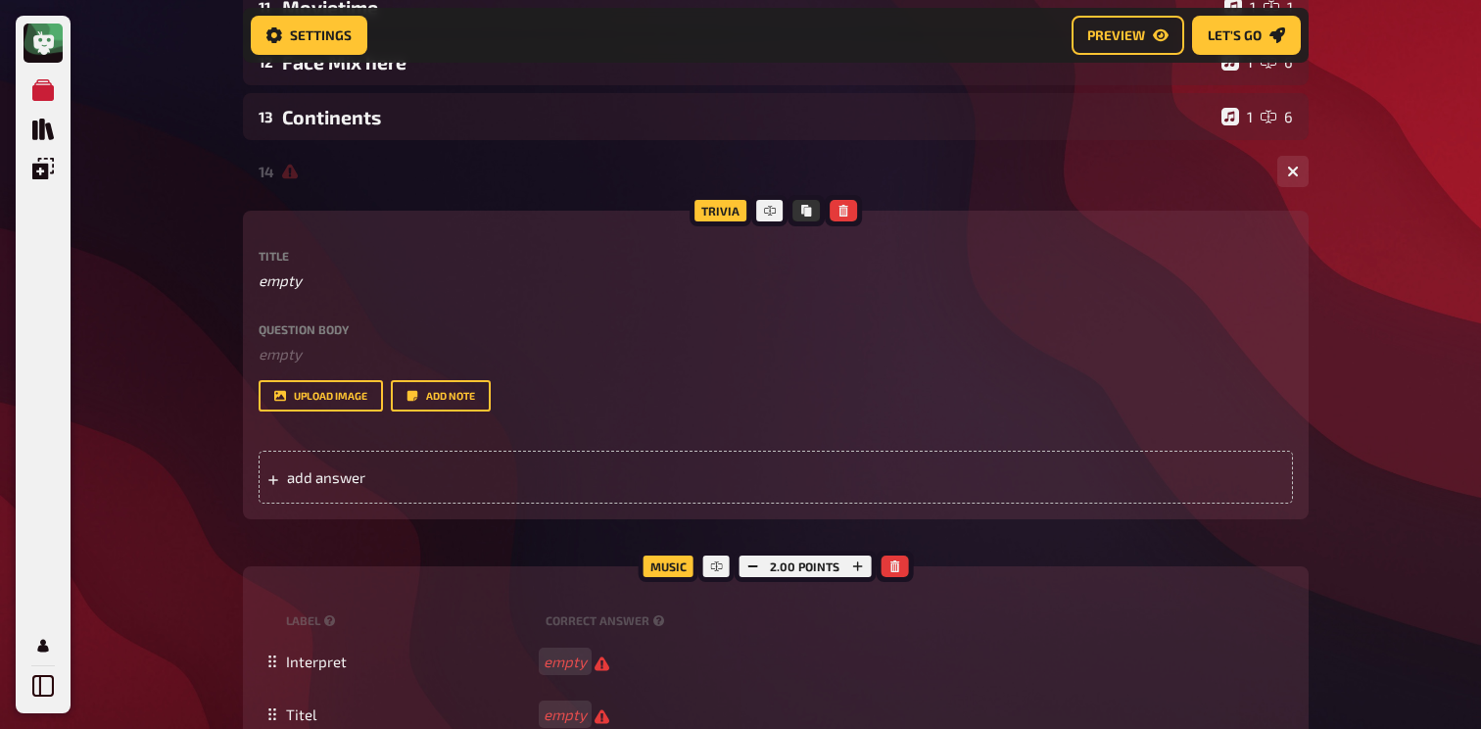
click at [170, 347] on div "My Quizzes Quiz Library Overlays Profile Home My Quizzes Brainy Banter Bonanza …" at bounding box center [740, 134] width 1481 height 1930
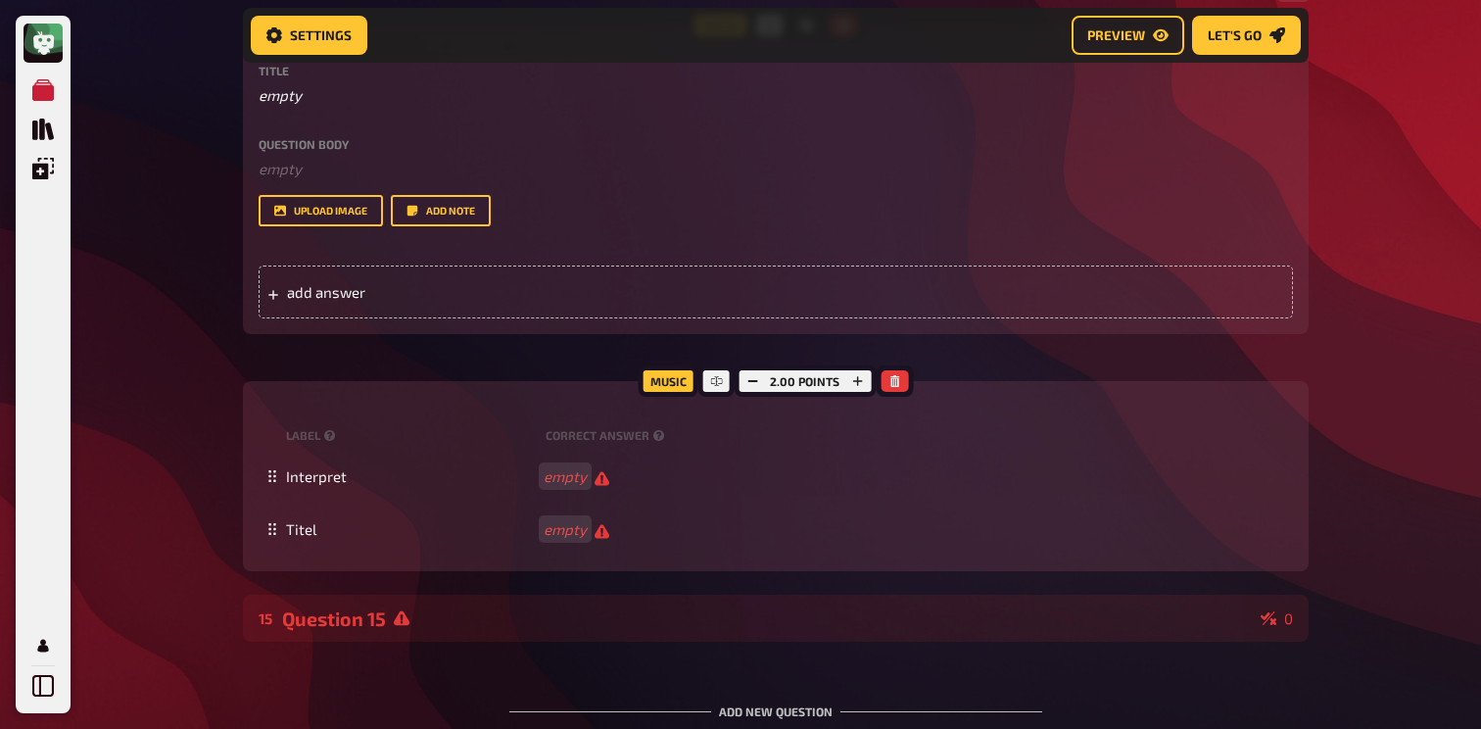
scroll to position [1204, 0]
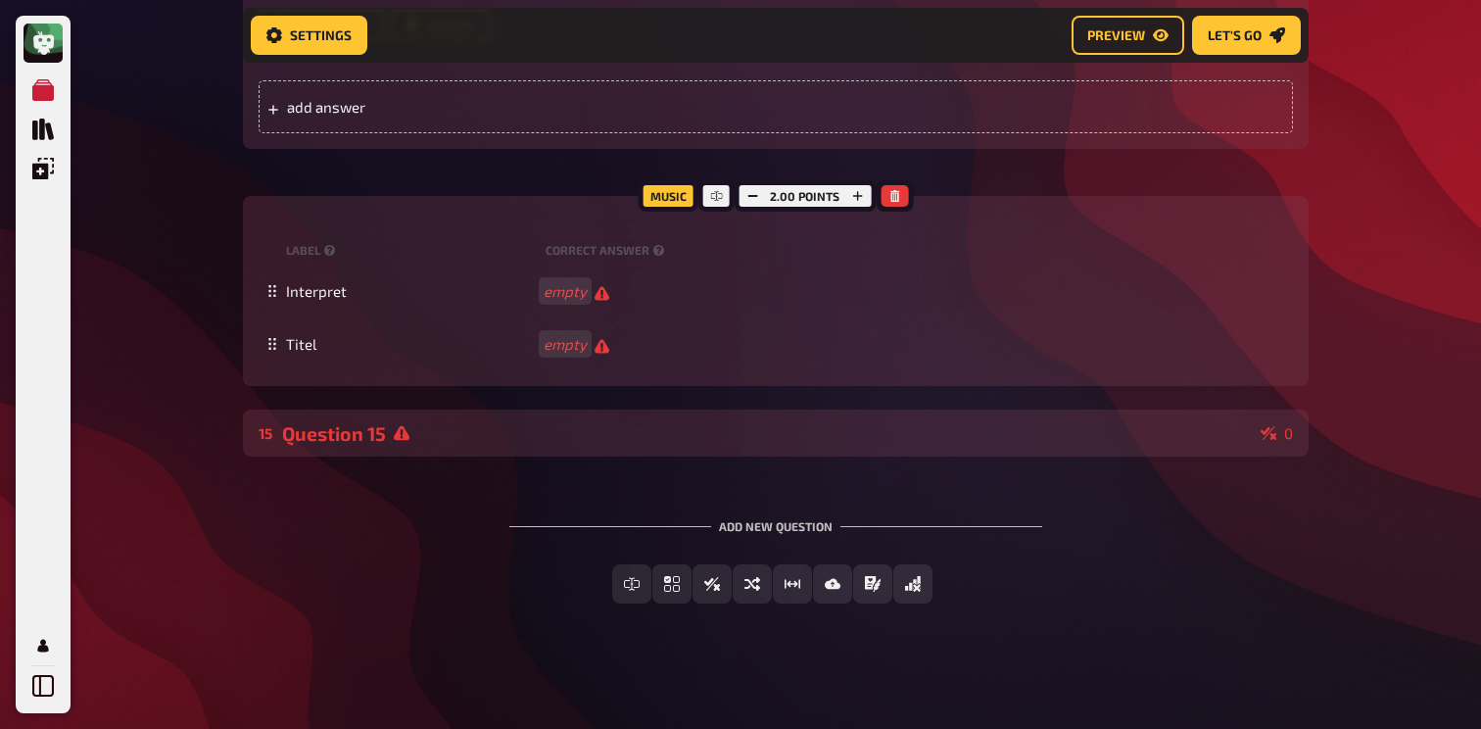
click at [521, 445] on div "15 Question 15 0" at bounding box center [776, 432] width 1066 height 47
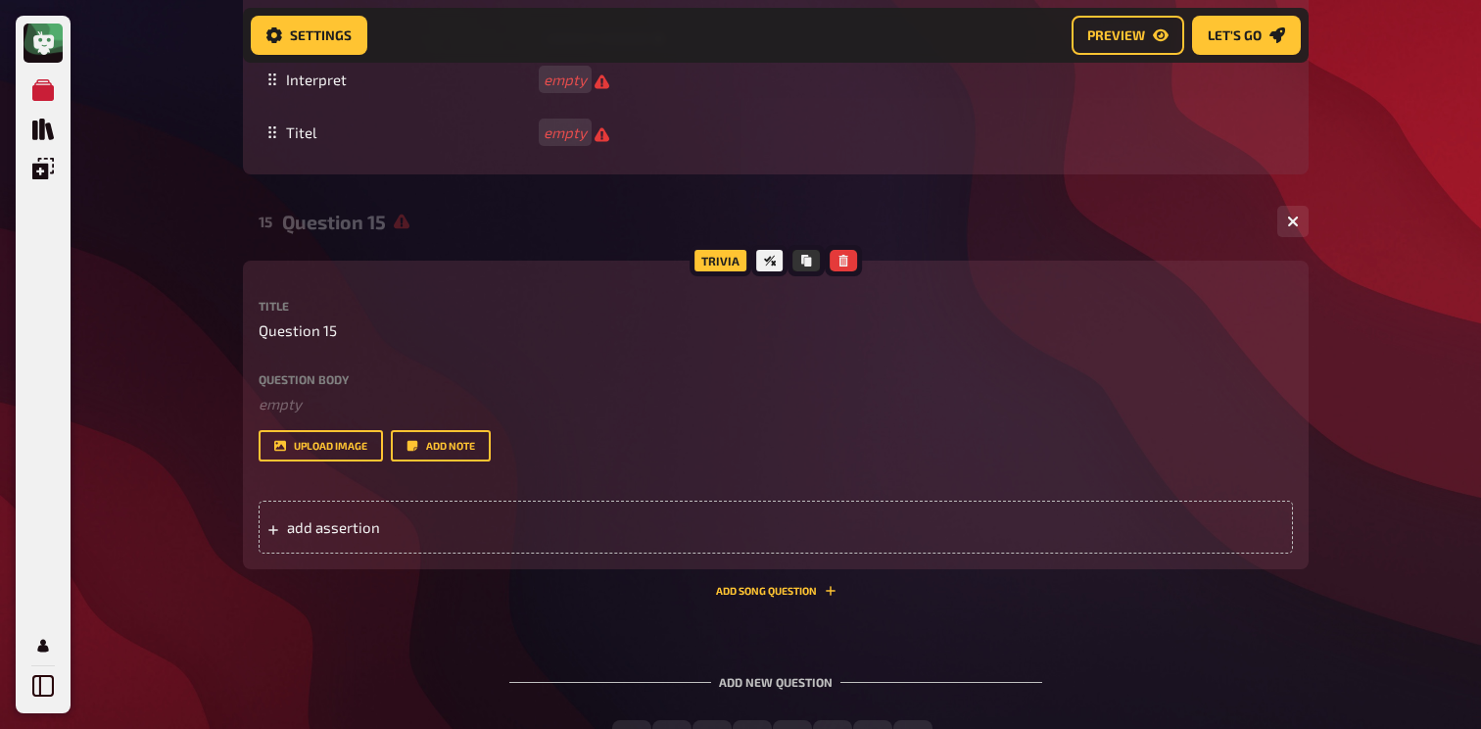
scroll to position [1571, 0]
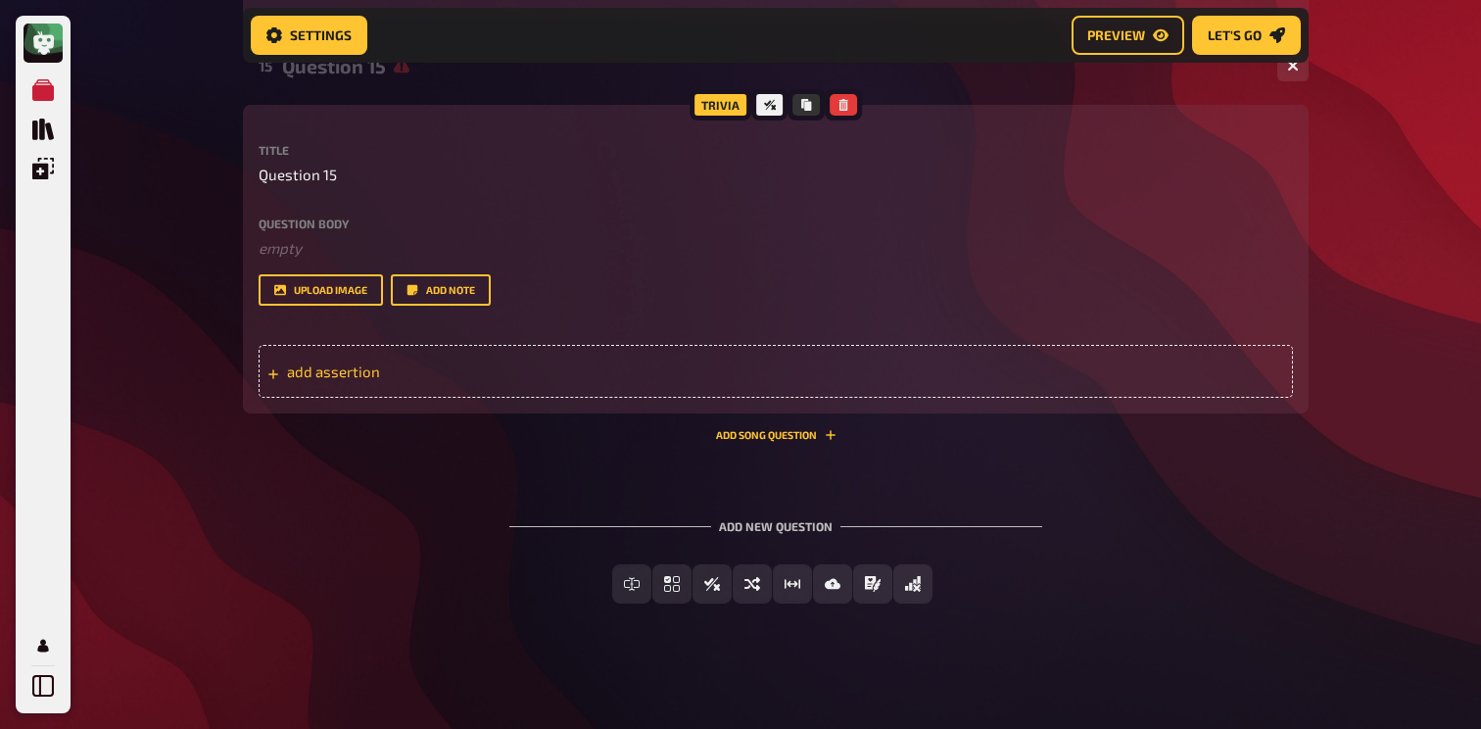
click at [480, 377] on span "add assertion" at bounding box center [439, 371] width 305 height 18
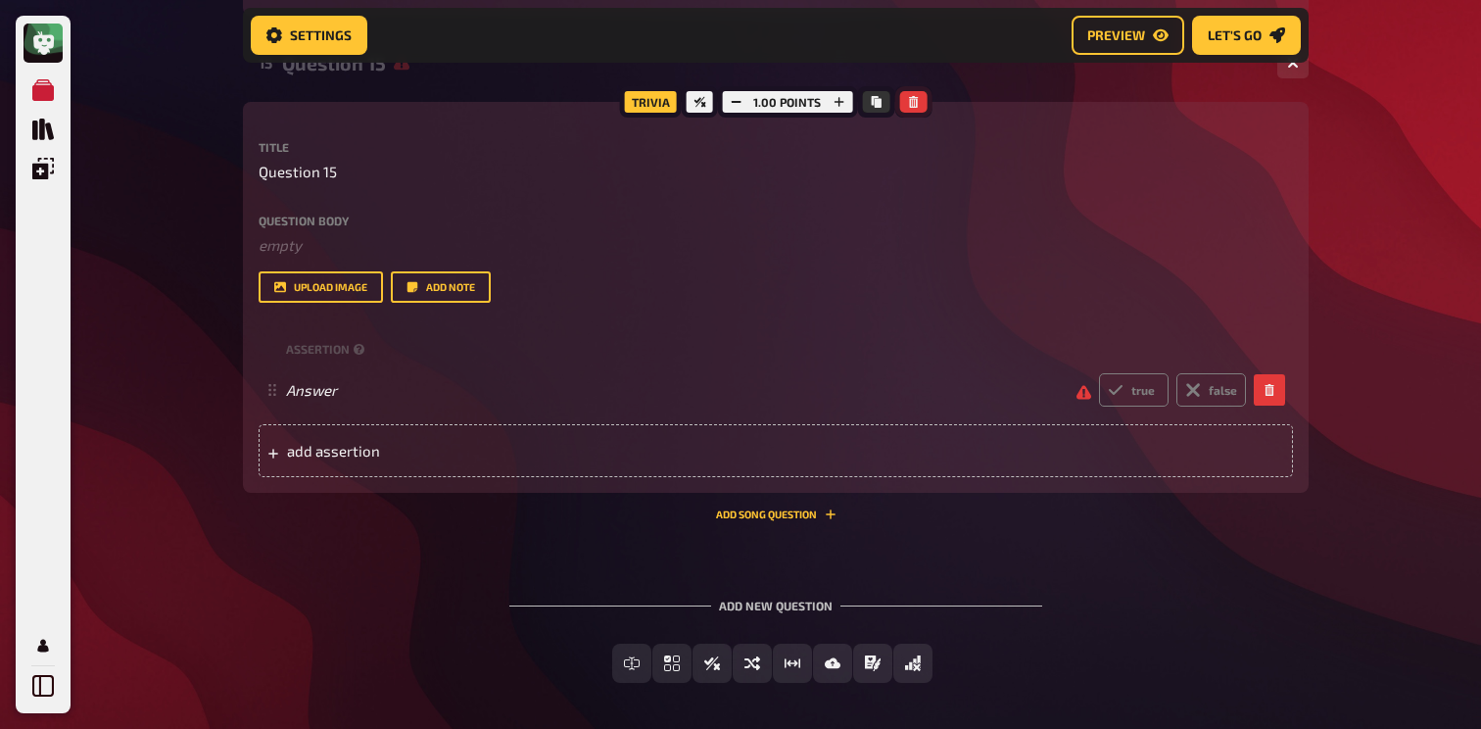
click at [911, 101] on icon "button" at bounding box center [913, 102] width 12 height 12
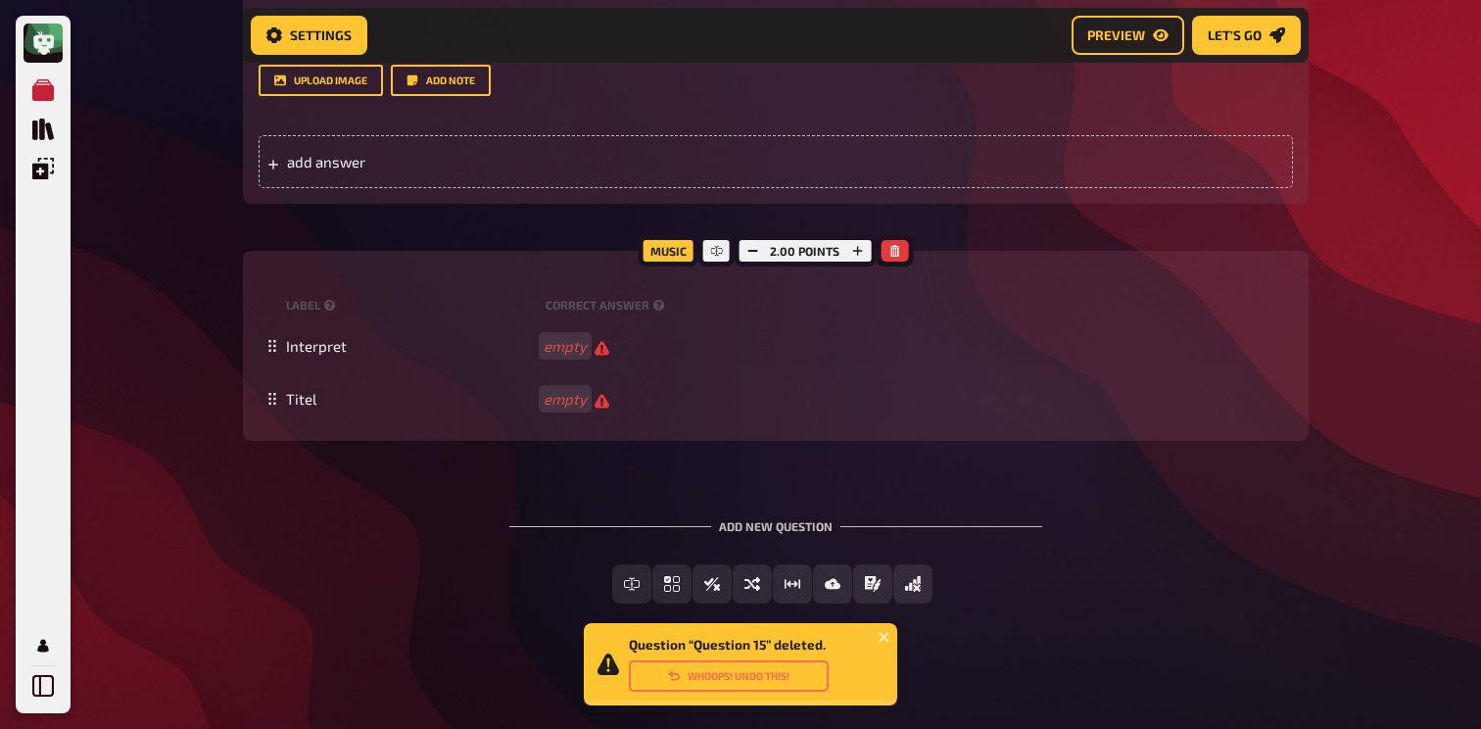
scroll to position [1149, 0]
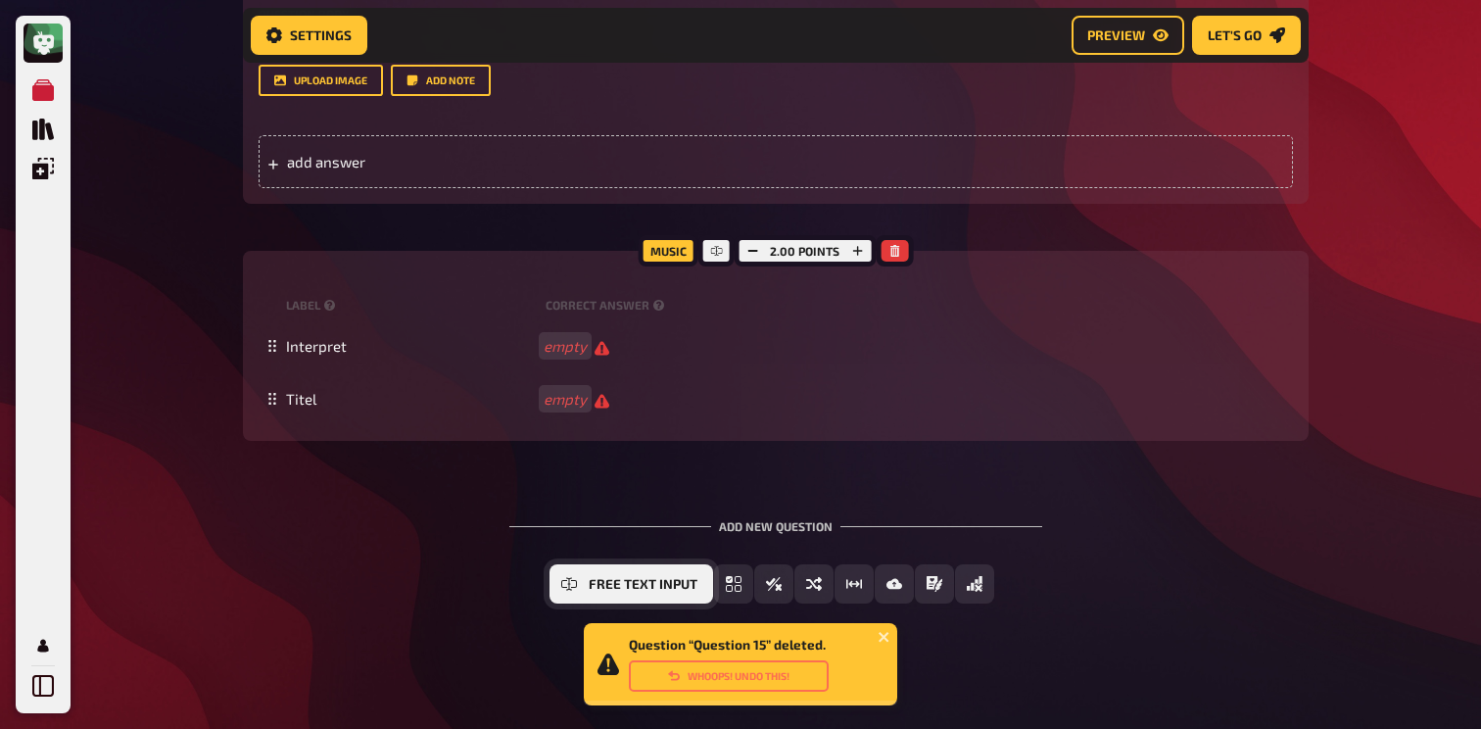
click at [621, 579] on span "Free Text Input" at bounding box center [643, 585] width 109 height 14
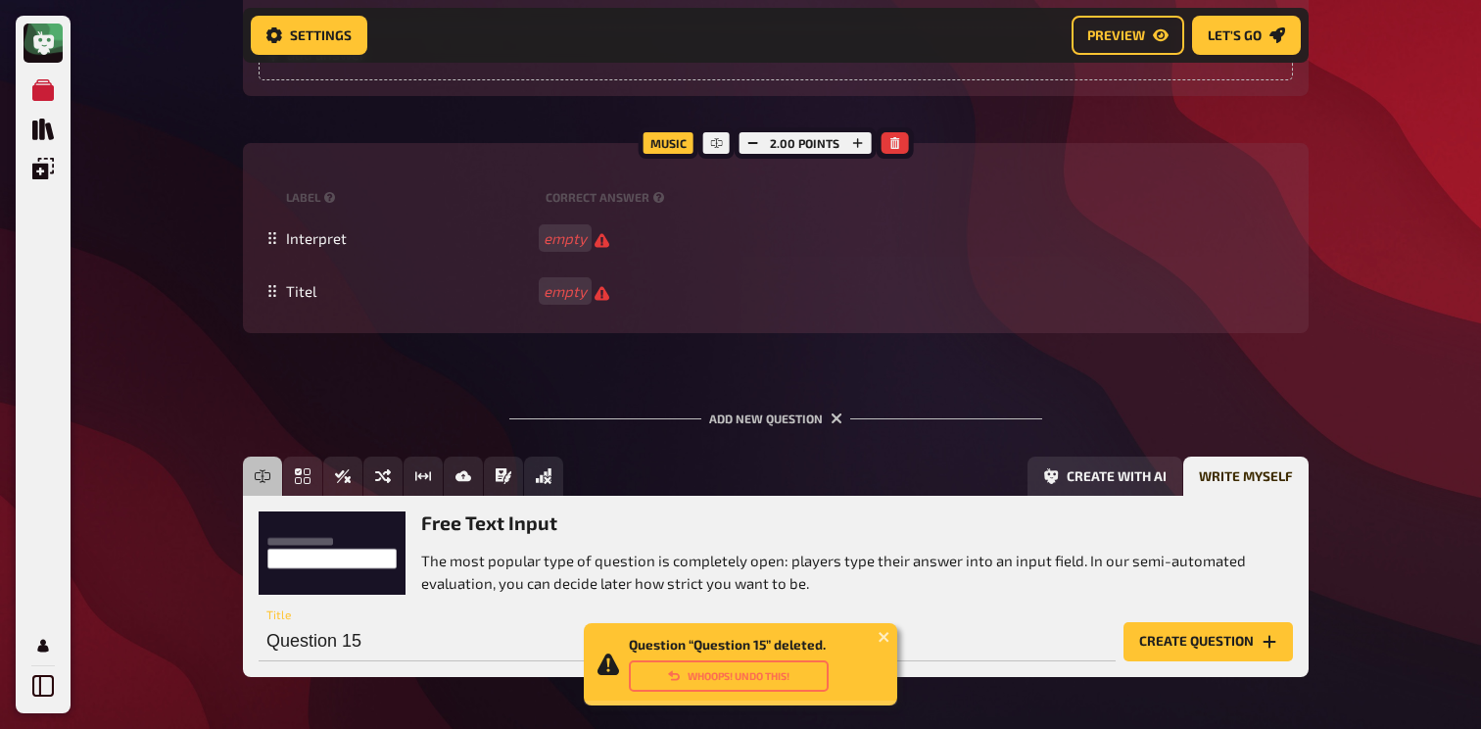
scroll to position [1330, 0]
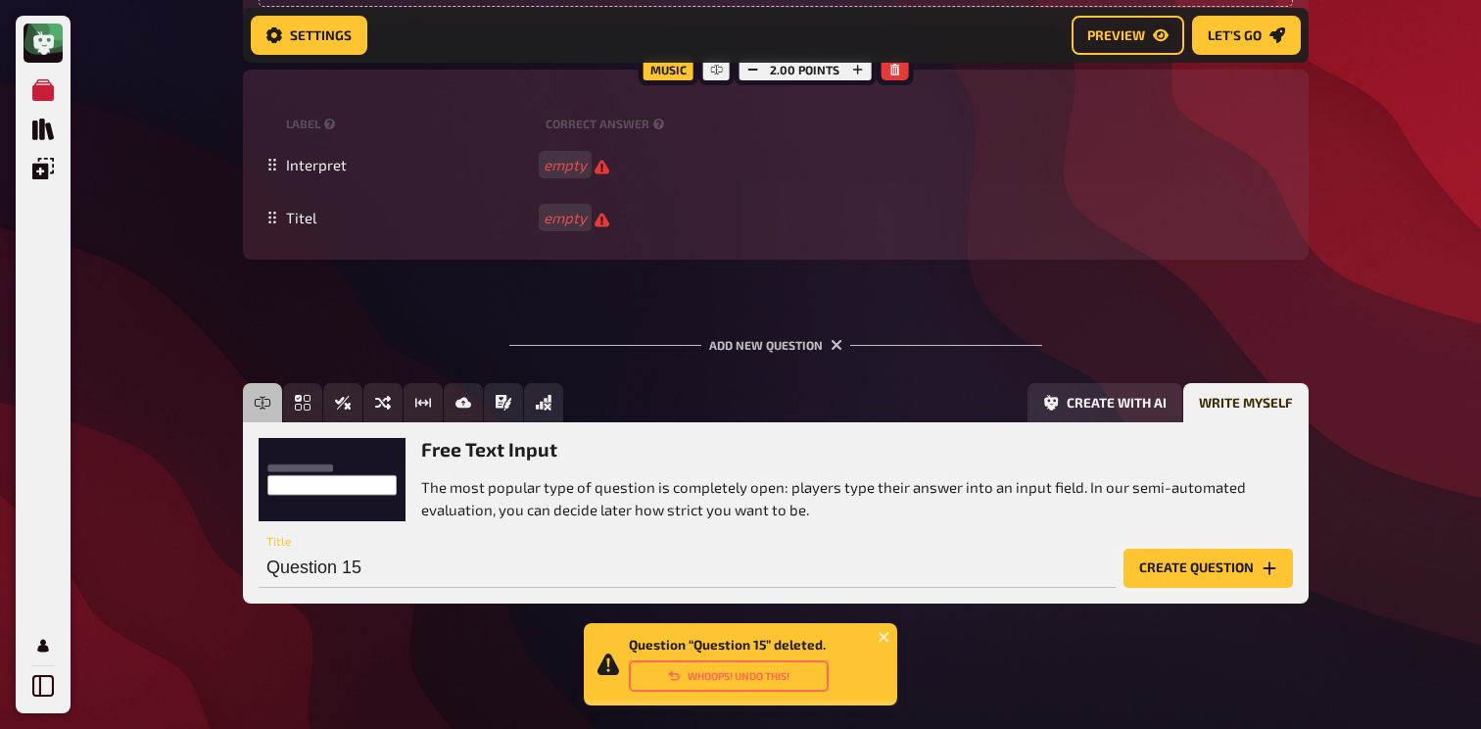
click at [1159, 566] on button "Create question" at bounding box center [1208, 568] width 169 height 39
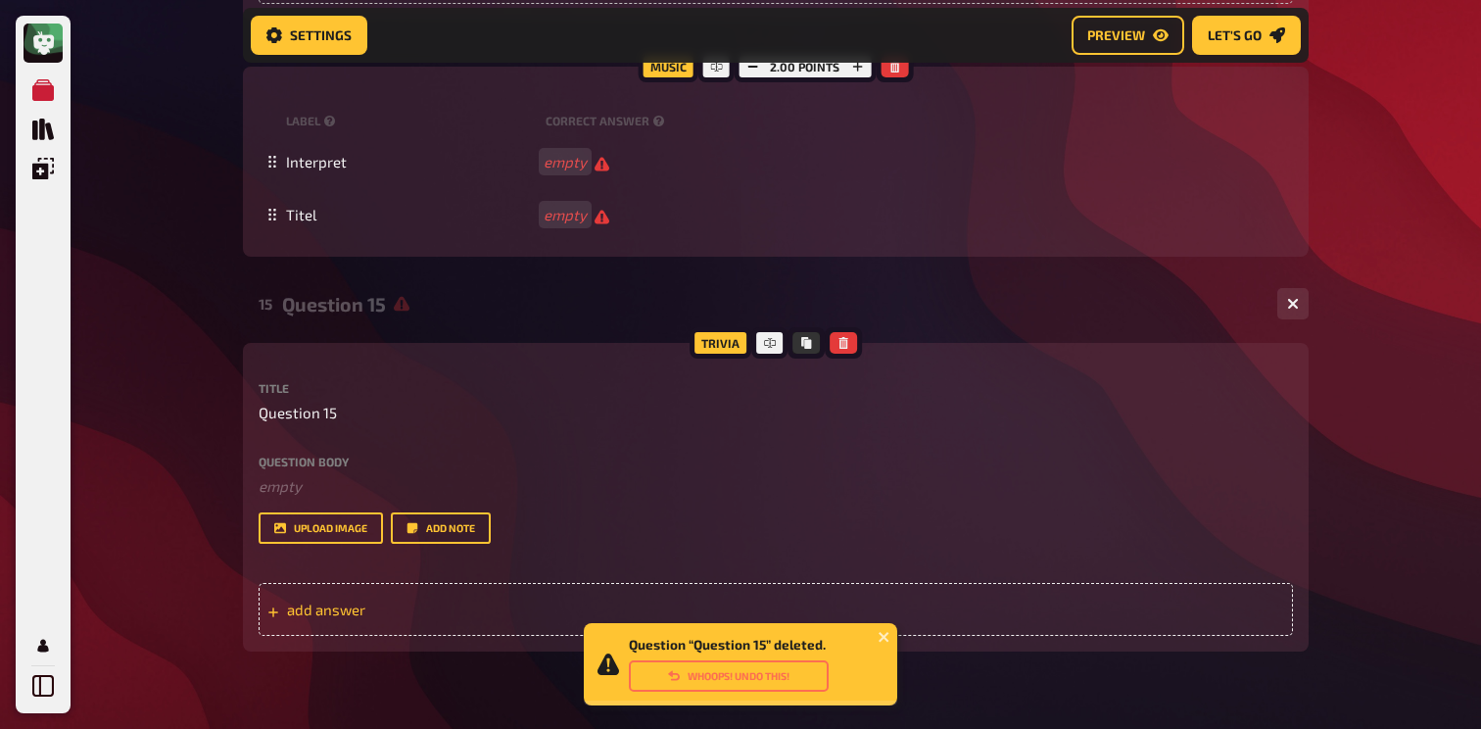
click at [337, 603] on span "add answer" at bounding box center [439, 609] width 305 height 18
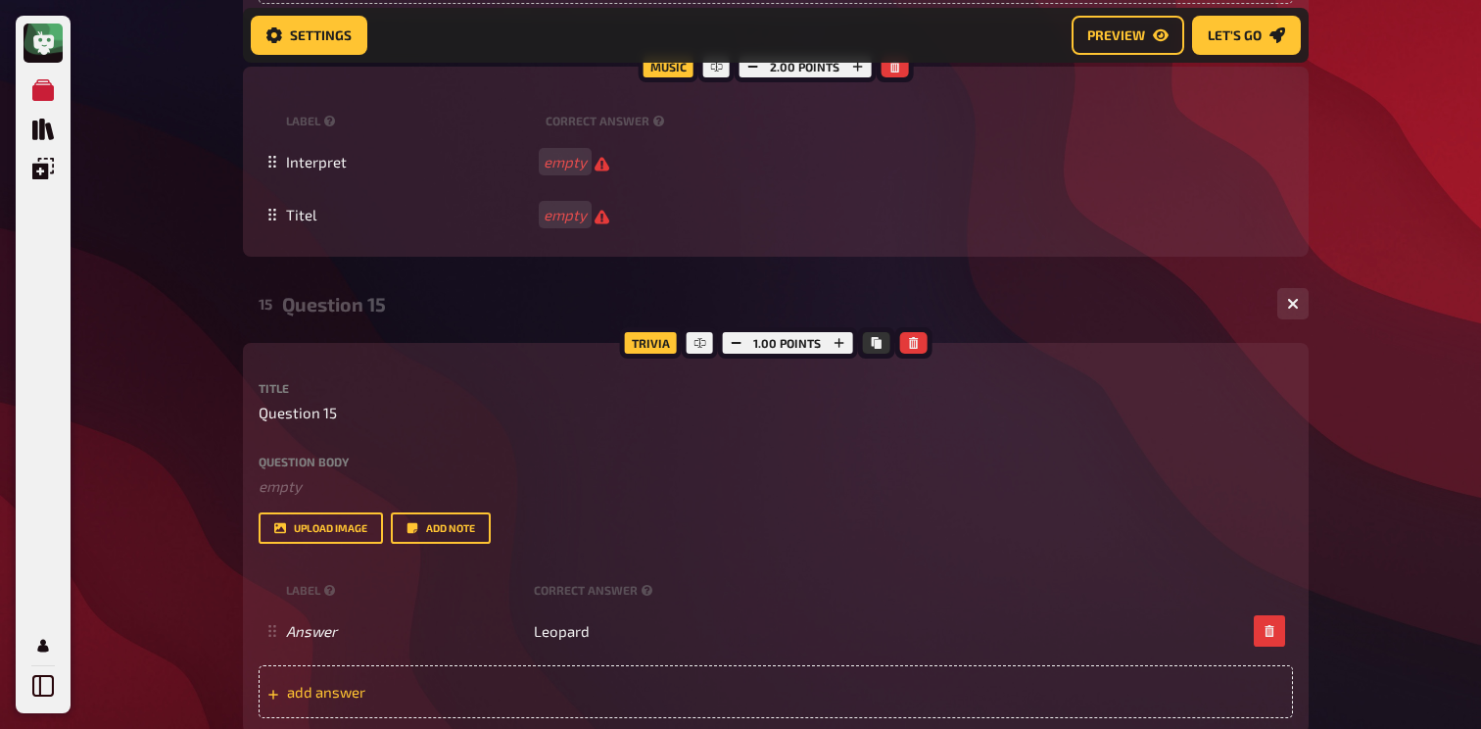
click at [601, 678] on div "add answer" at bounding box center [776, 691] width 1034 height 53
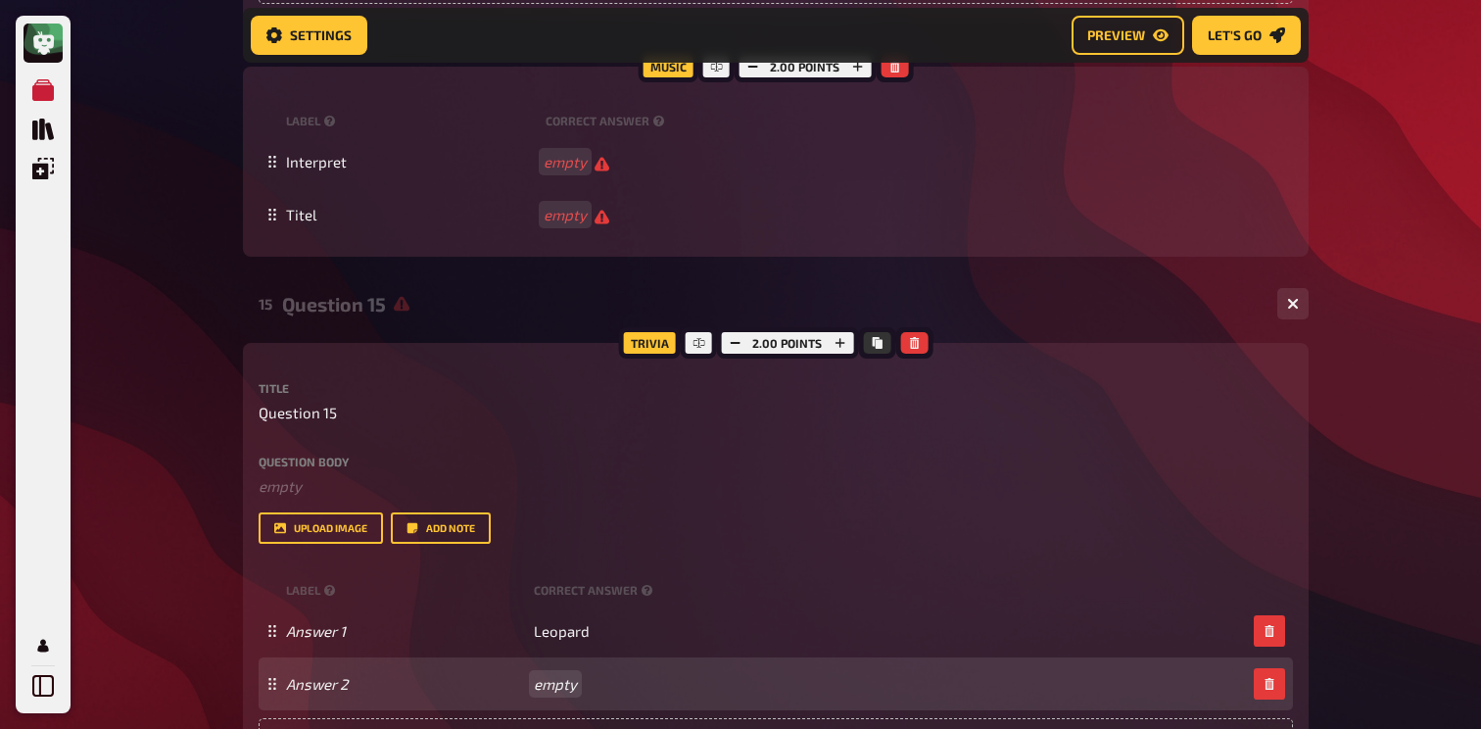
click at [559, 689] on div "Answer 2 empty" at bounding box center [766, 684] width 960 height 18
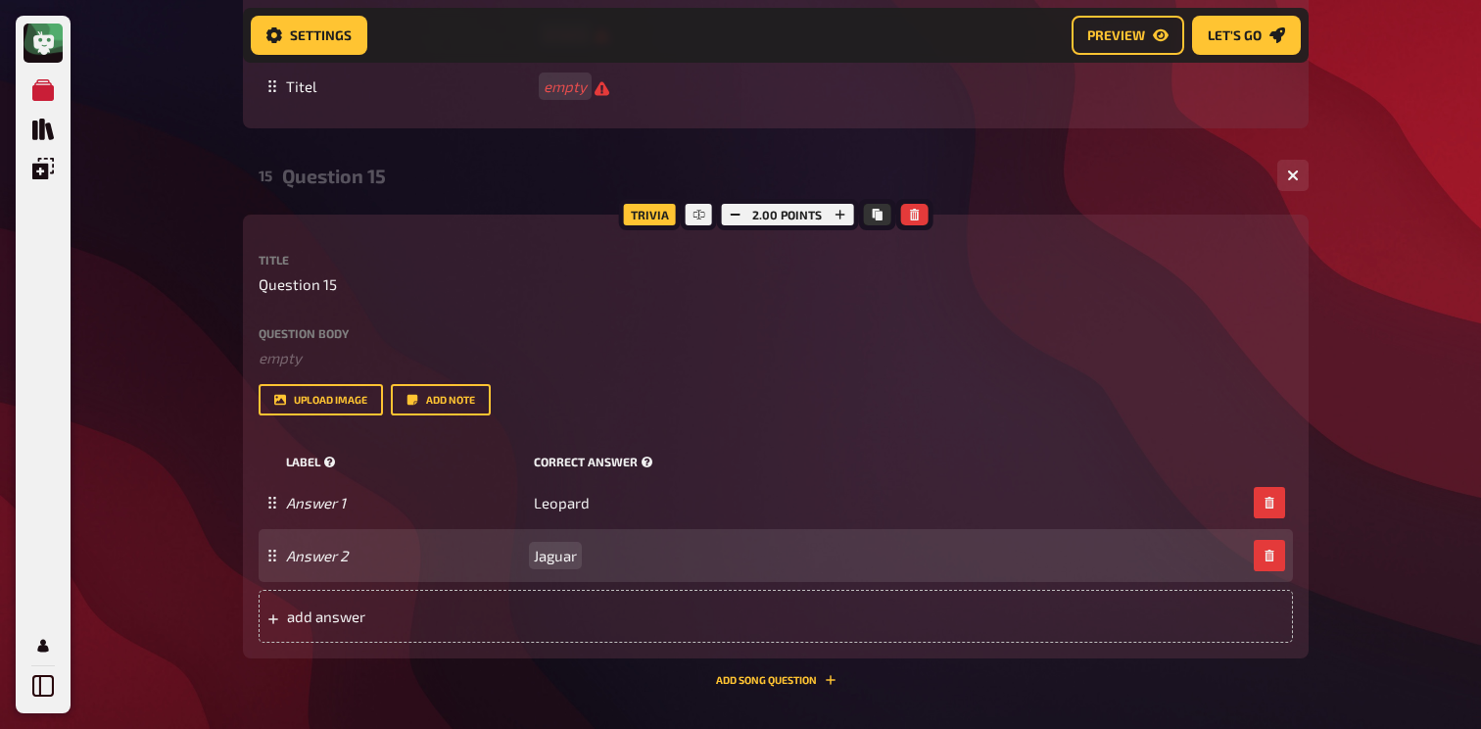
scroll to position [1491, 0]
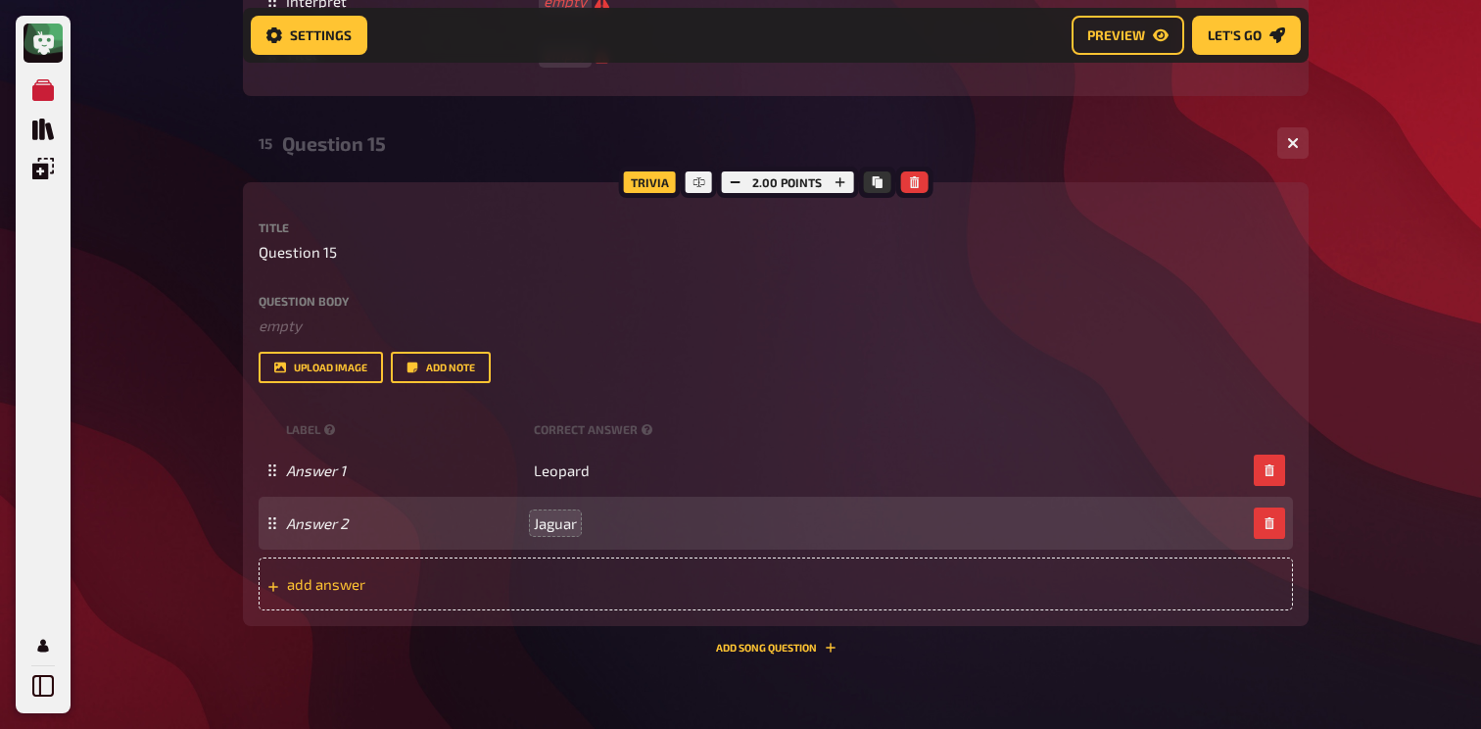
click at [456, 609] on div "add answer" at bounding box center [776, 583] width 1034 height 53
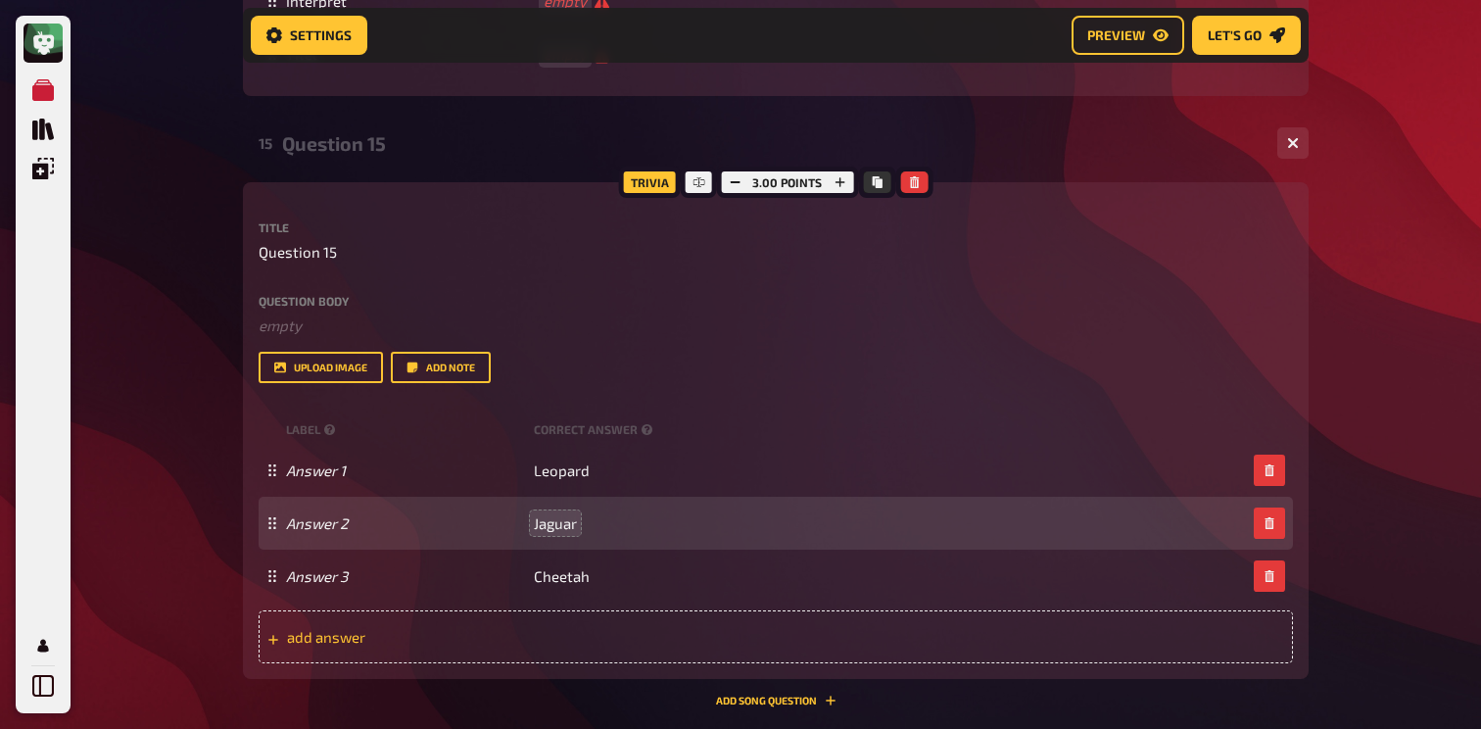
click at [510, 661] on div "add answer" at bounding box center [776, 636] width 1034 height 53
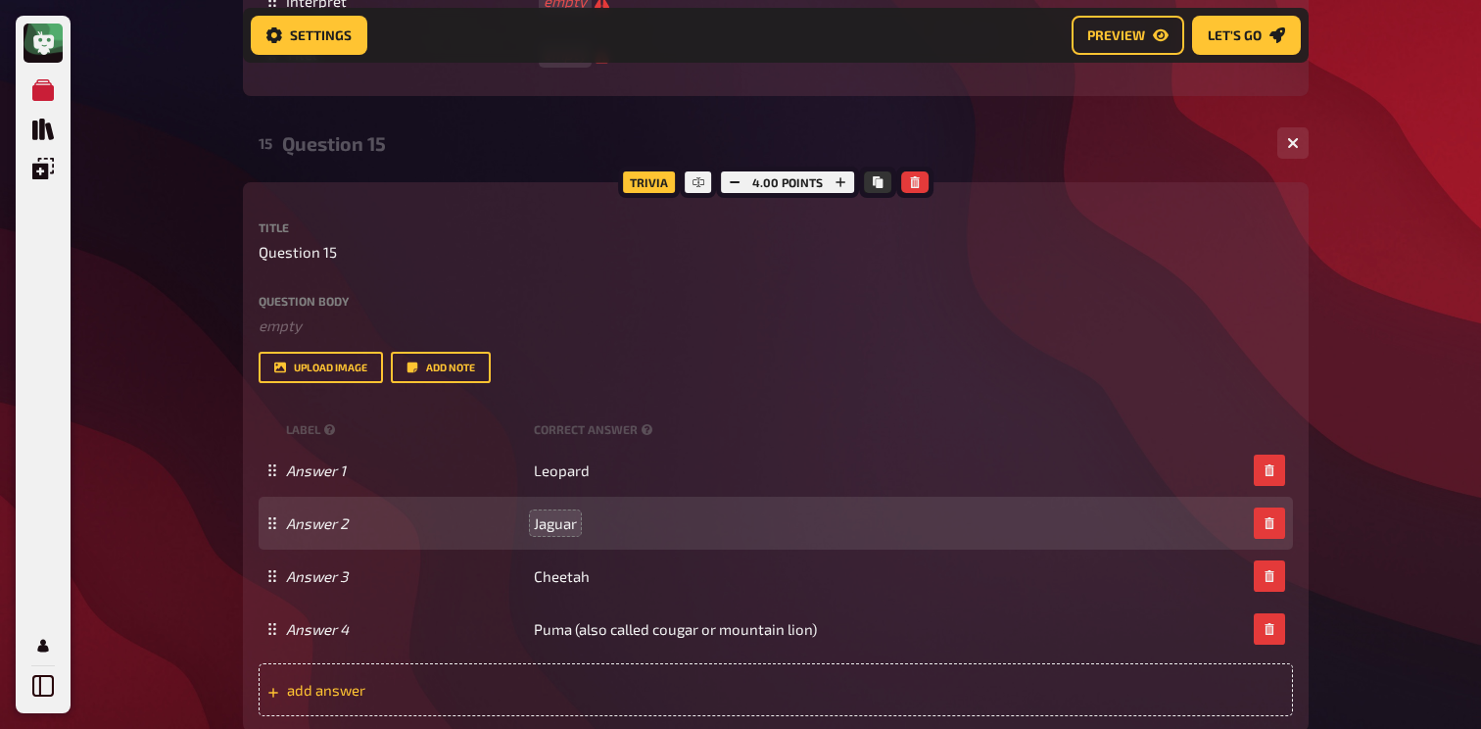
click at [689, 712] on div "add answer" at bounding box center [776, 689] width 1034 height 53
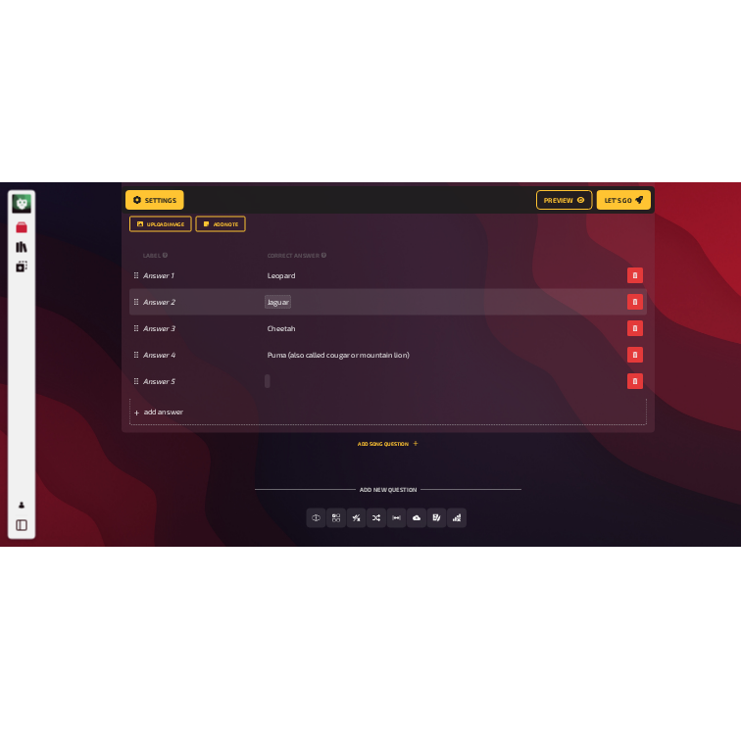
scroll to position [1775, 0]
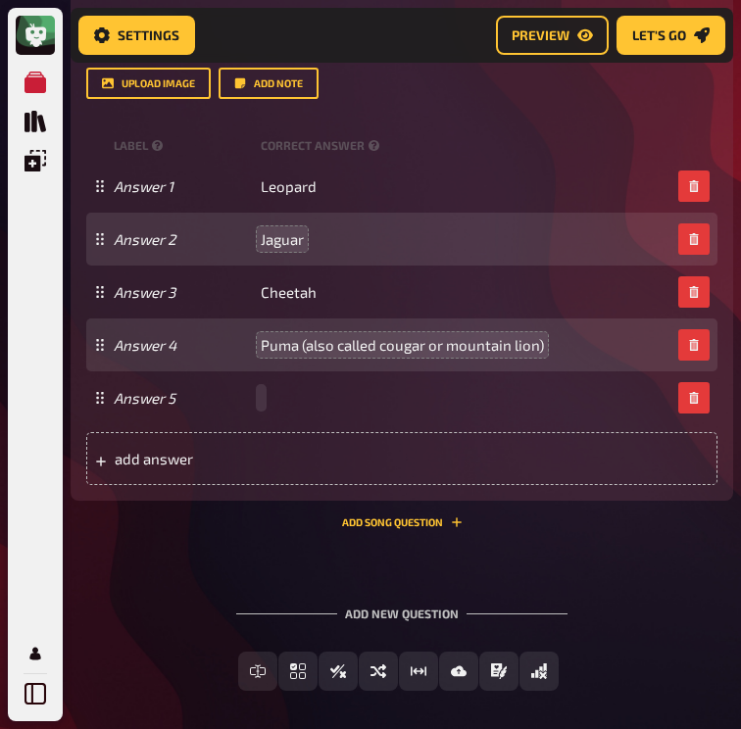
paste span
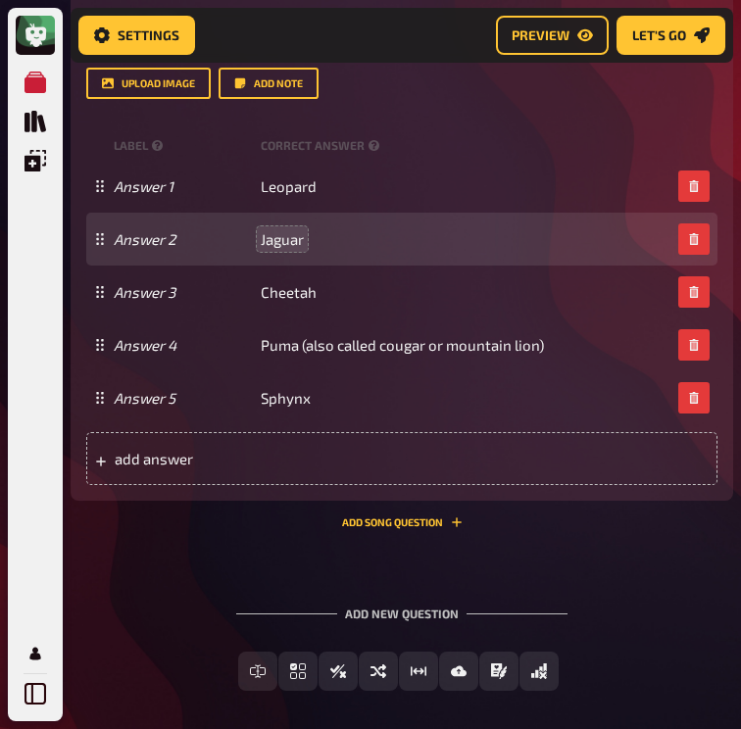
click at [184, 640] on div "Add new question Free Text Input Multiple Choice True / False Sorting Question …" at bounding box center [402, 648] width 662 height 147
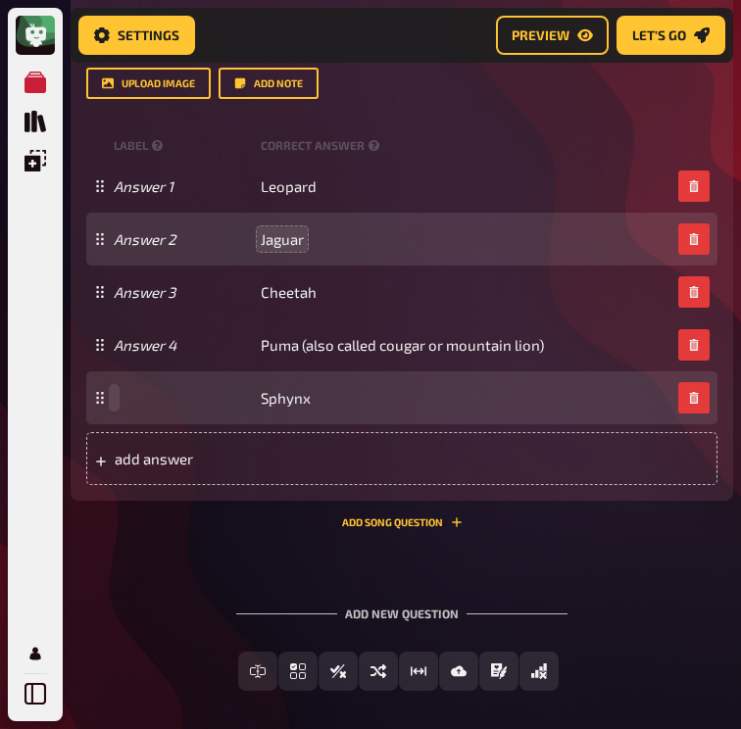
paste span
click at [121, 404] on span "cat breed" at bounding box center [145, 398] width 63 height 18
click at [144, 409] on div "Cat breed Sphynx" at bounding box center [401, 397] width 631 height 53
click at [144, 406] on span "Cat breed" at bounding box center [146, 398] width 65 height 18
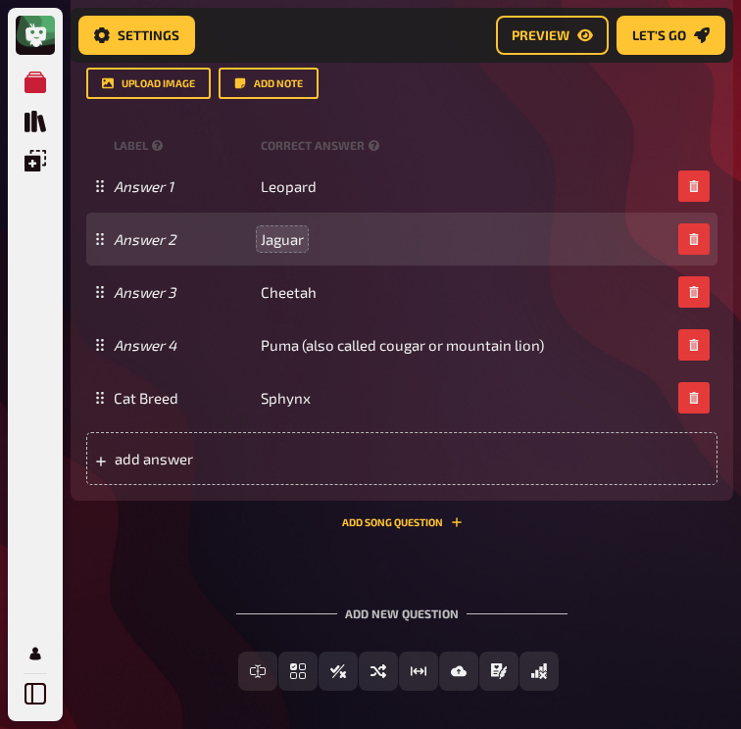
click at [147, 532] on div "15 Question 15 5 Trivia 5.00 points Title Question 15 Question body ﻿ empty Dro…" at bounding box center [402, 189] width 662 height 708
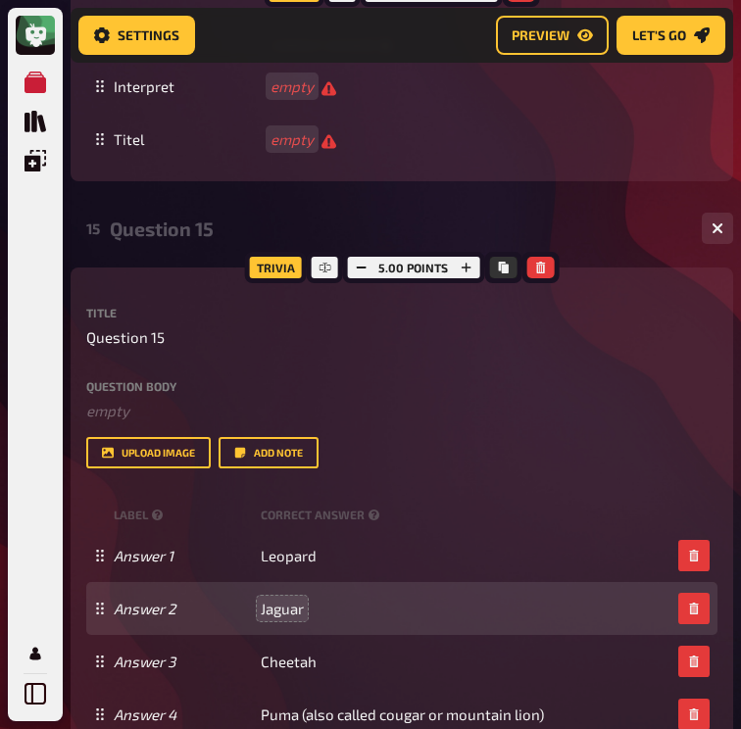
scroll to position [1408, 0]
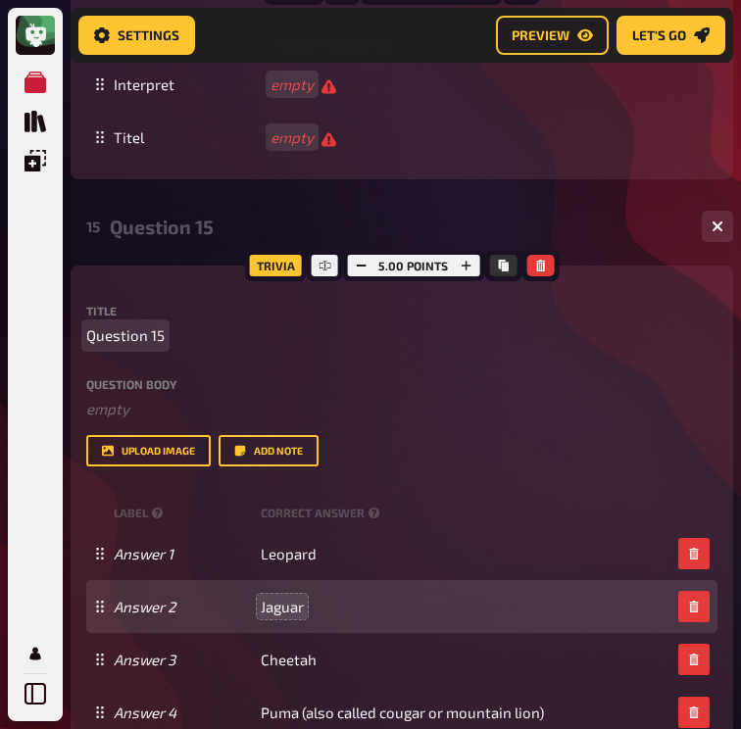
click at [127, 343] on span "Question 15" at bounding box center [125, 335] width 78 height 23
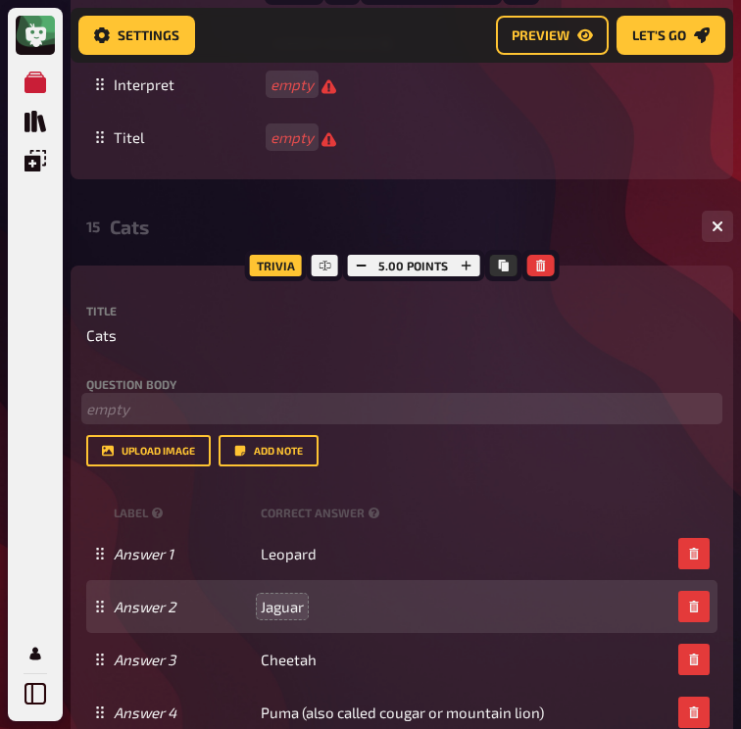
click at [169, 403] on p "﻿ empty" at bounding box center [401, 409] width 631 height 23
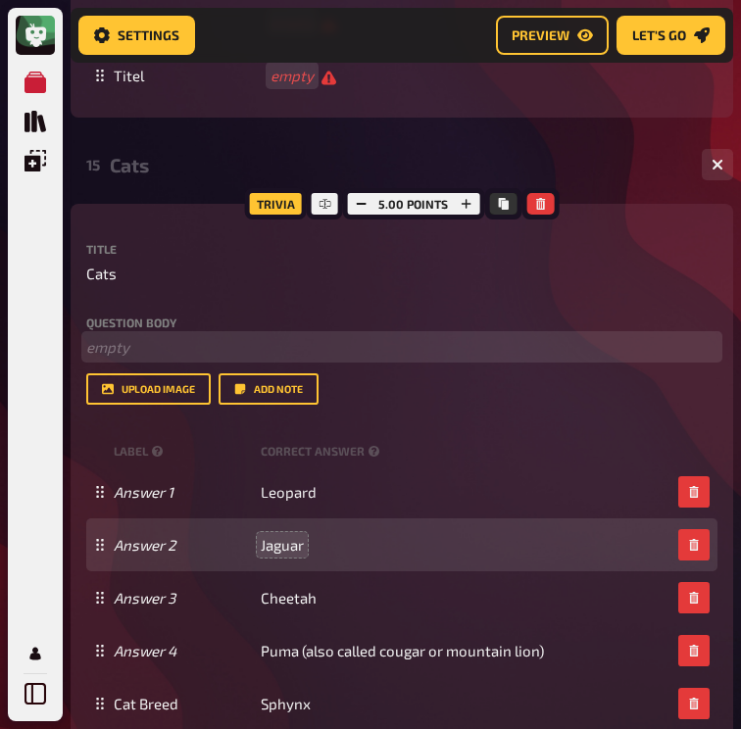
scroll to position [1490, 0]
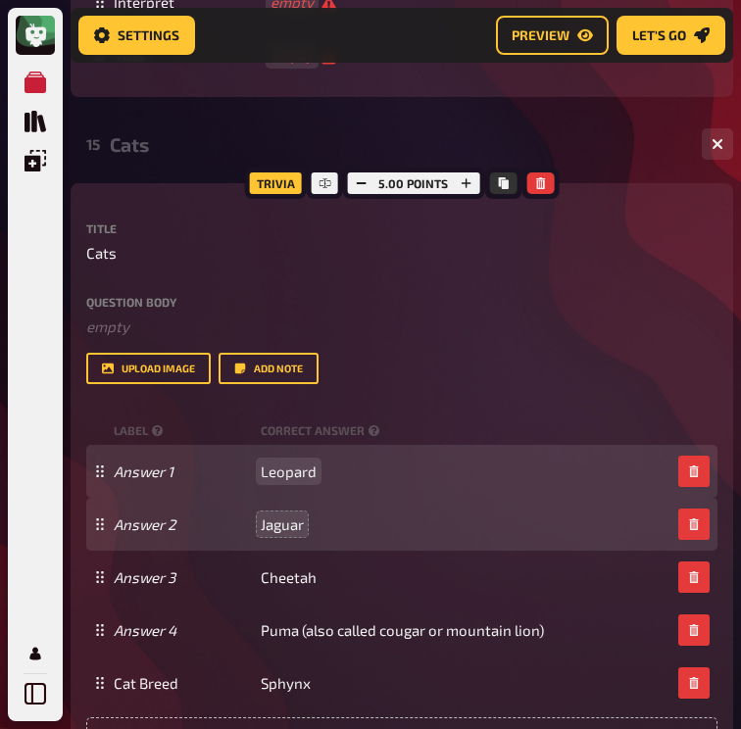
click at [283, 475] on span "Leopard" at bounding box center [289, 471] width 56 height 18
copy span "Leopard"
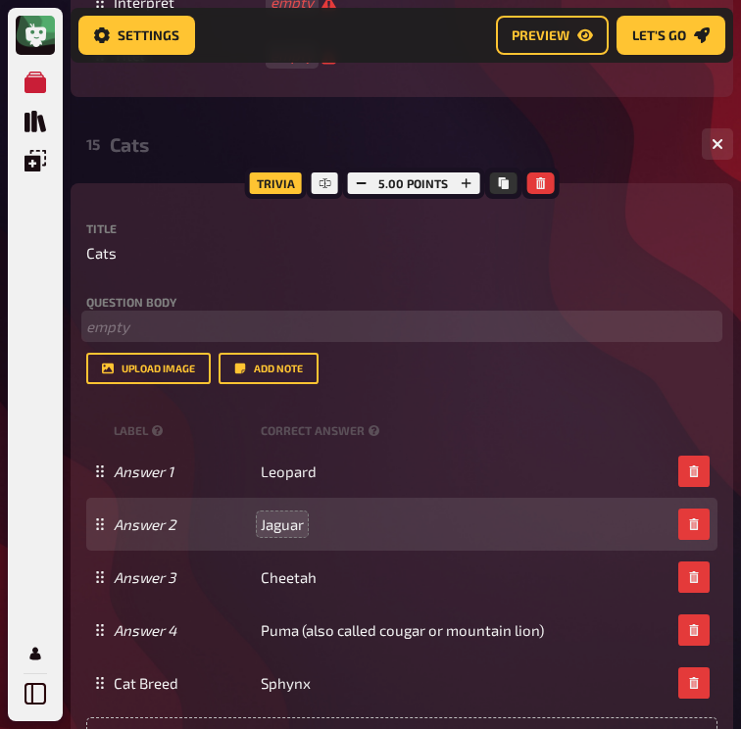
click at [166, 318] on p "﻿ empty" at bounding box center [401, 326] width 631 height 23
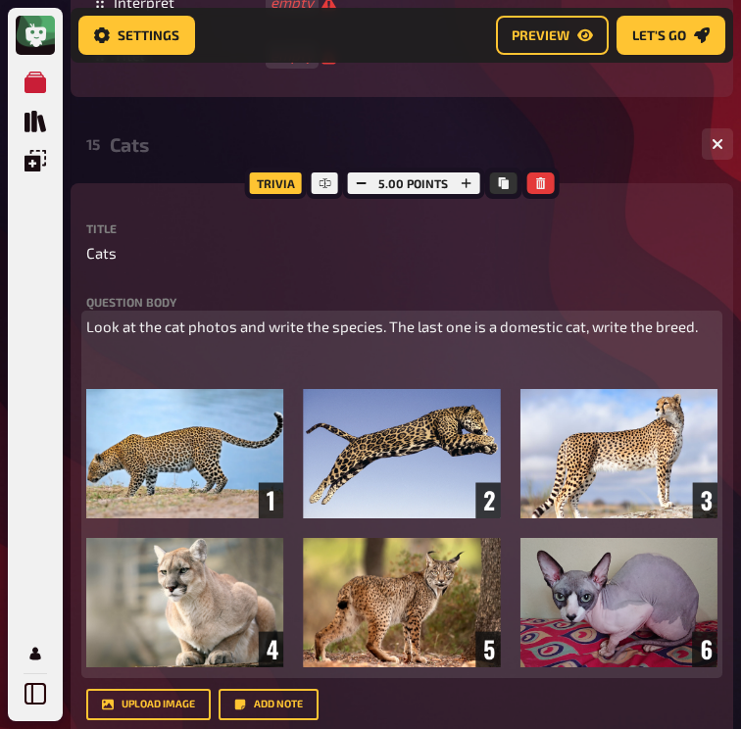
click at [276, 374] on p "﻿" at bounding box center [401, 363] width 631 height 23
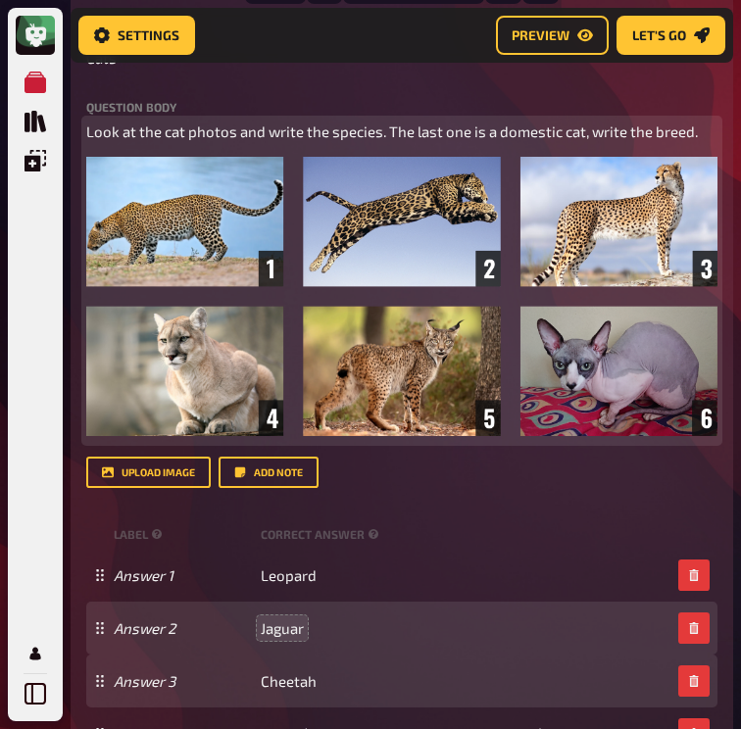
scroll to position [1672, 0]
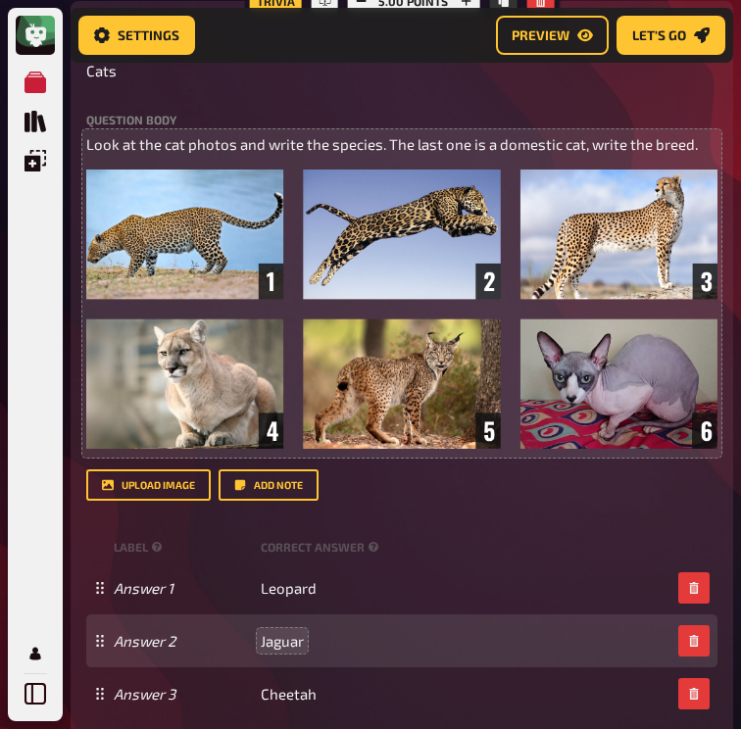
click at [323, 483] on div "upload image Add note" at bounding box center [401, 484] width 631 height 31
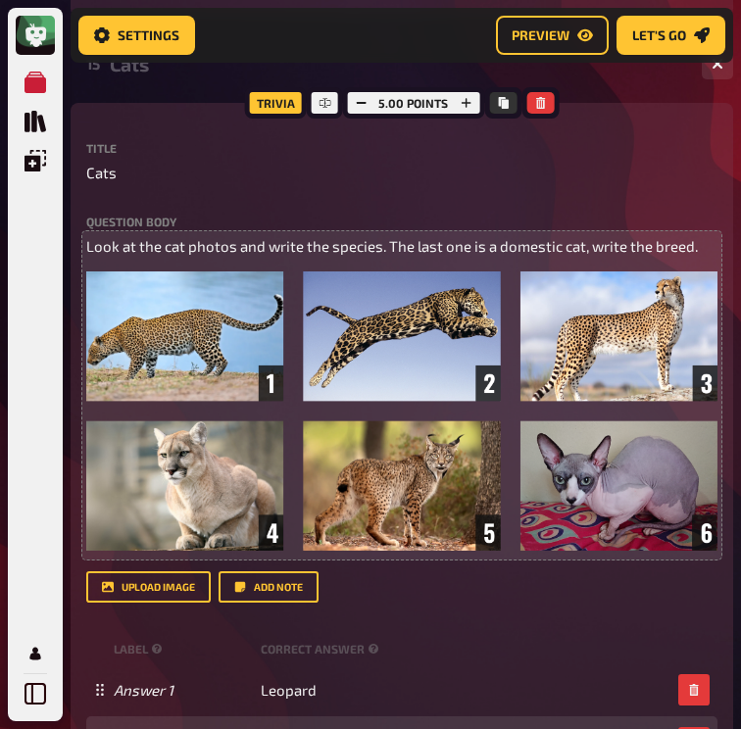
scroll to position [1477, 0]
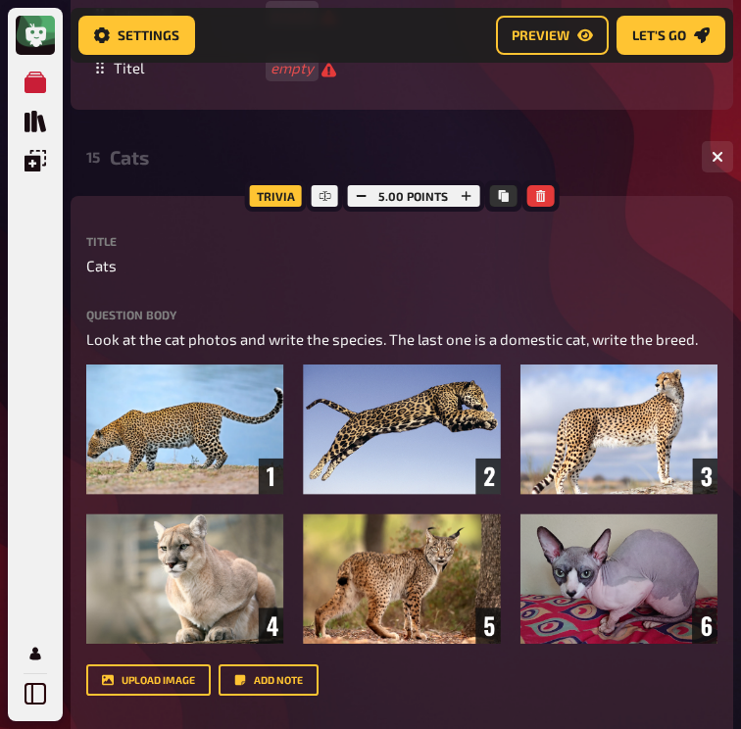
click at [161, 180] on div "15 Cats 5" at bounding box center [402, 156] width 662 height 47
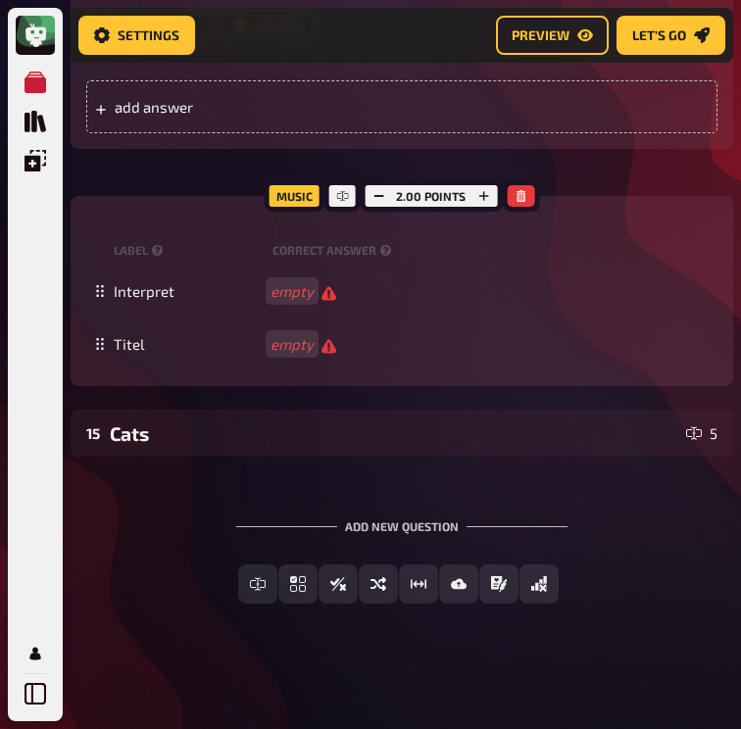
click at [172, 417] on div "15 Cats 5" at bounding box center [402, 432] width 662 height 47
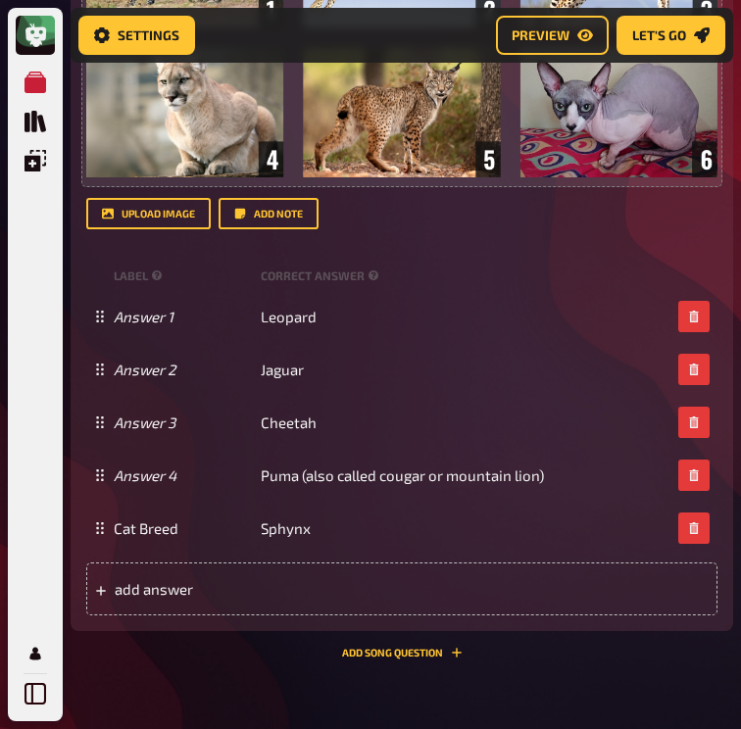
scroll to position [2119, 0]
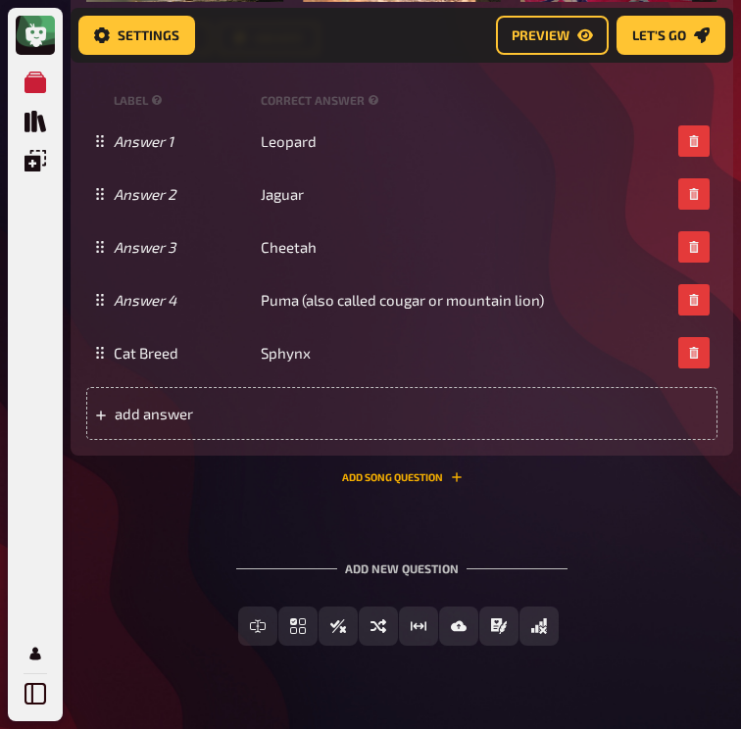
click at [411, 477] on button "Add Song question" at bounding box center [402, 477] width 120 height 12
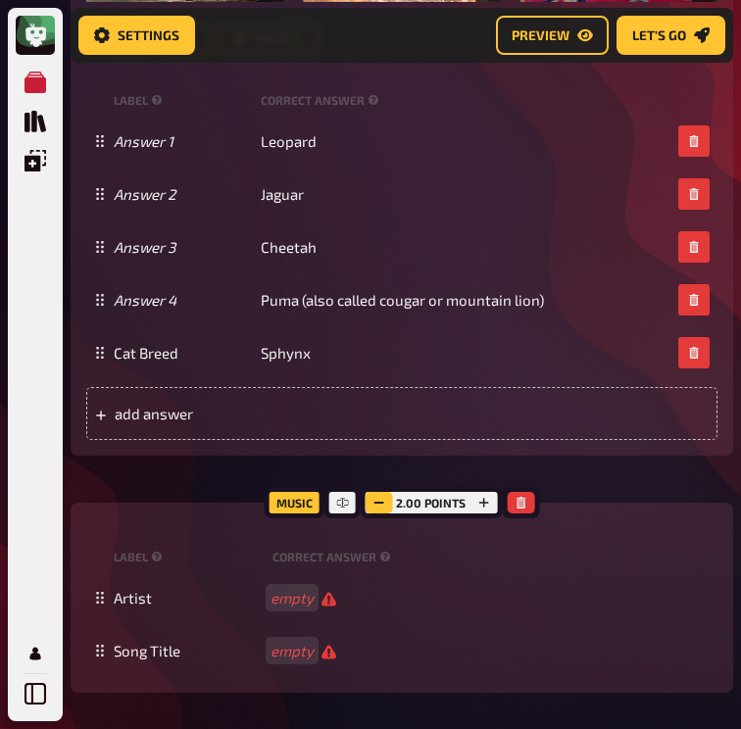
click at [383, 496] on button "button" at bounding box center [377, 503] width 27 height 22
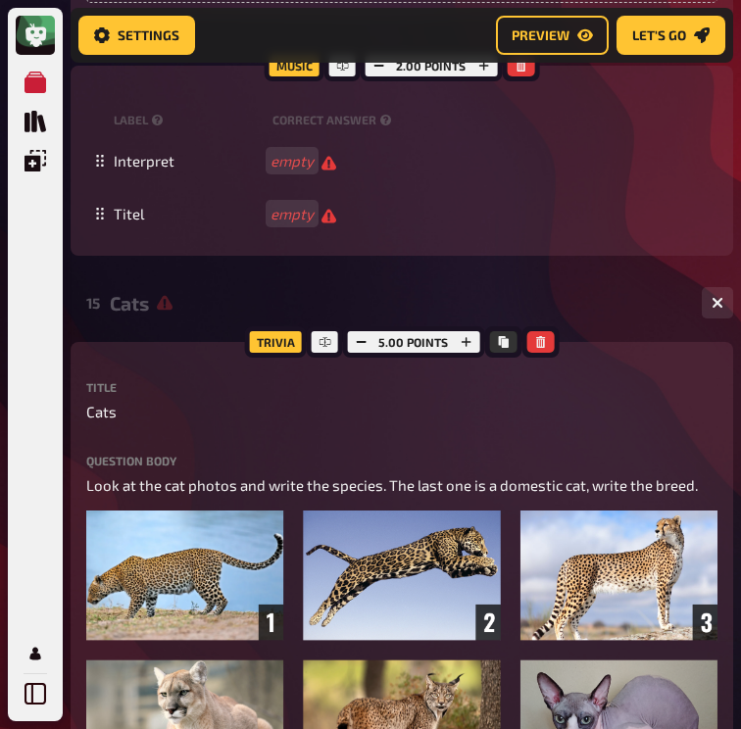
click at [152, 323] on div "15 Cats 1 5" at bounding box center [402, 302] width 662 height 47
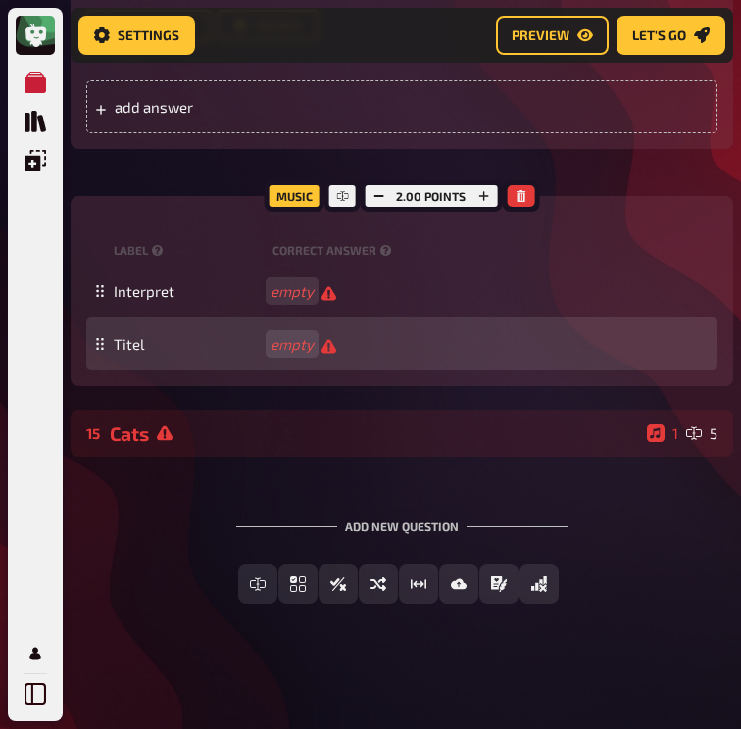
scroll to position [1204, 0]
